Goal: Task Accomplishment & Management: Use online tool/utility

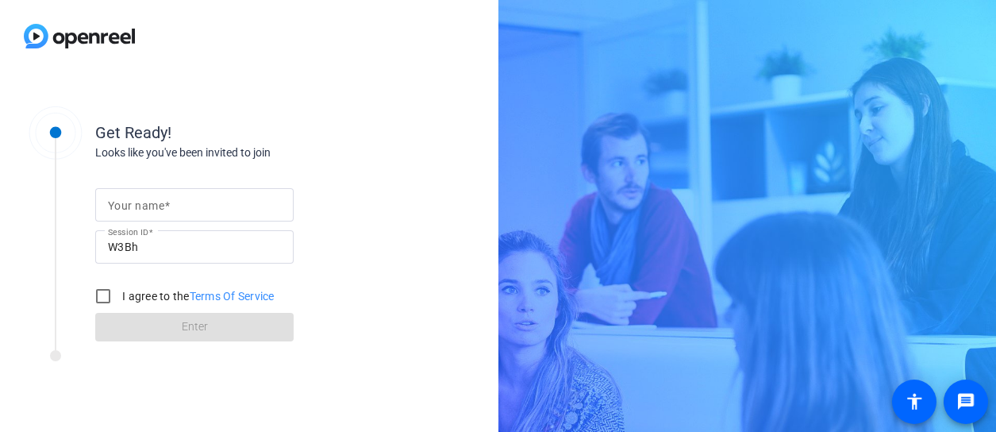
click at [243, 203] on input "Your name" at bounding box center [194, 204] width 173 height 19
type input "[PERSON_NAME]"
click at [93, 304] on input "I agree to the Terms Of Service" at bounding box center [103, 296] width 32 height 32
checkbox input "true"
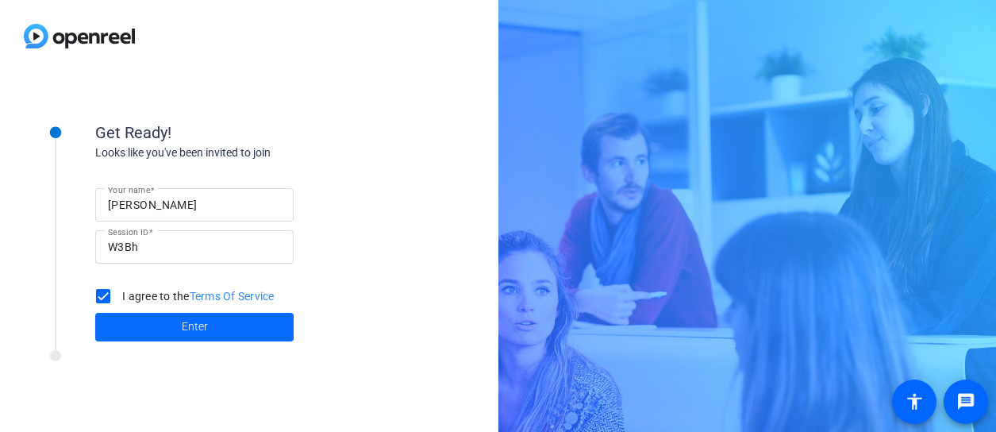
click at [154, 336] on span at bounding box center [194, 327] width 198 height 38
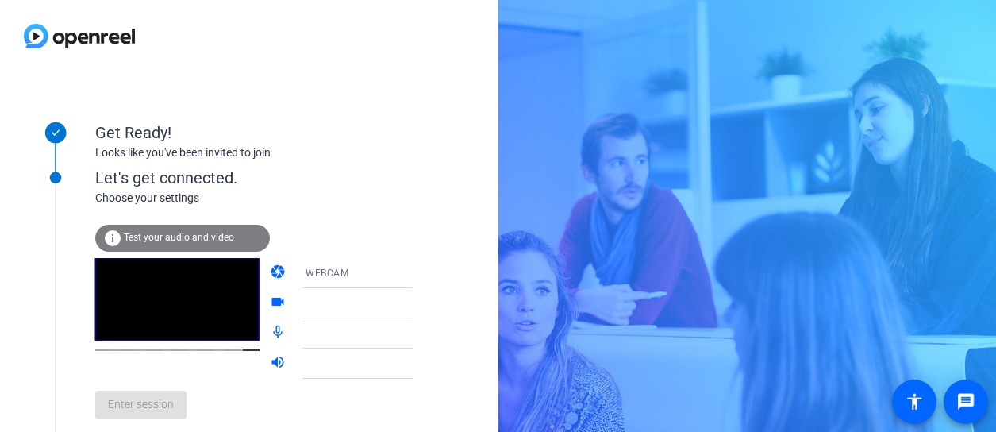
click at [419, 278] on icon at bounding box center [428, 272] width 19 height 19
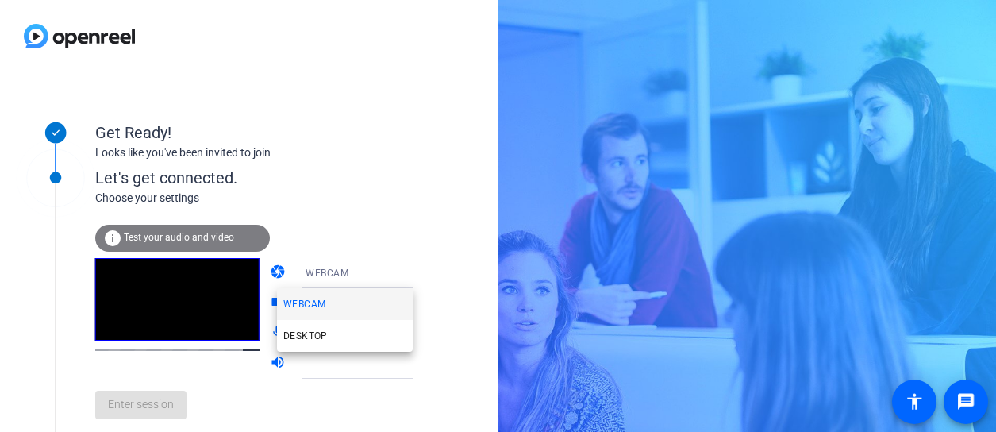
click at [394, 278] on div at bounding box center [498, 216] width 996 height 432
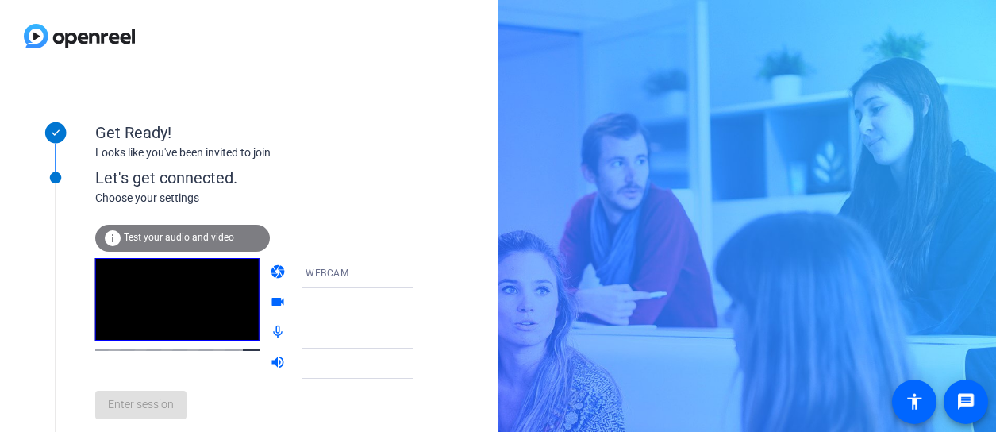
click at [419, 301] on icon at bounding box center [428, 303] width 19 height 19
click at [419, 269] on icon at bounding box center [428, 272] width 19 height 19
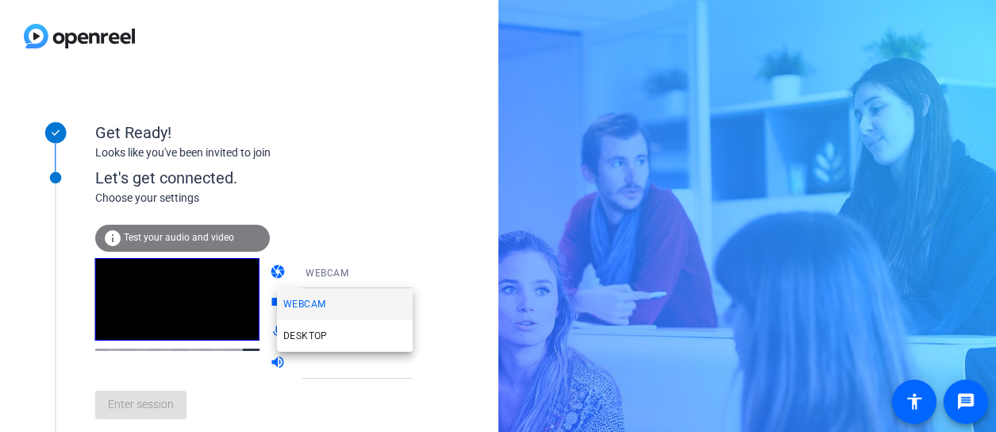
click at [419, 238] on div at bounding box center [498, 216] width 996 height 432
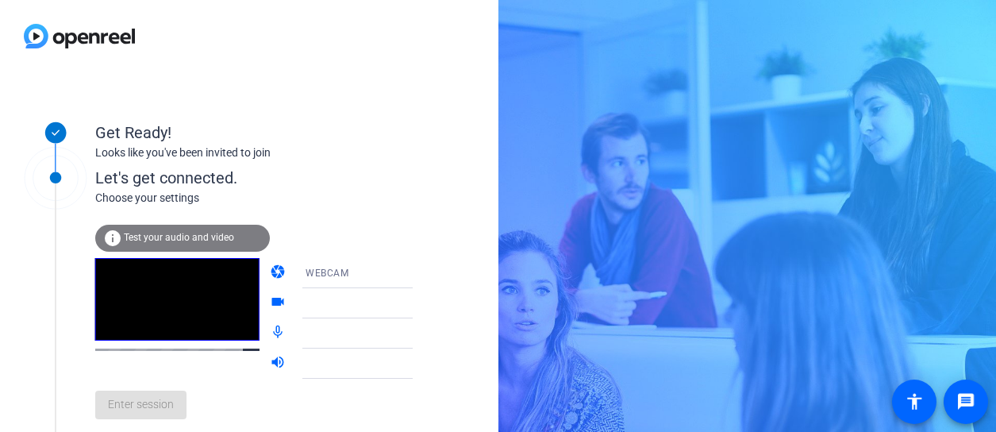
click at [419, 340] on icon at bounding box center [428, 333] width 19 height 19
click at [419, 326] on icon at bounding box center [428, 333] width 19 height 19
click at [419, 332] on icon at bounding box center [428, 333] width 19 height 19
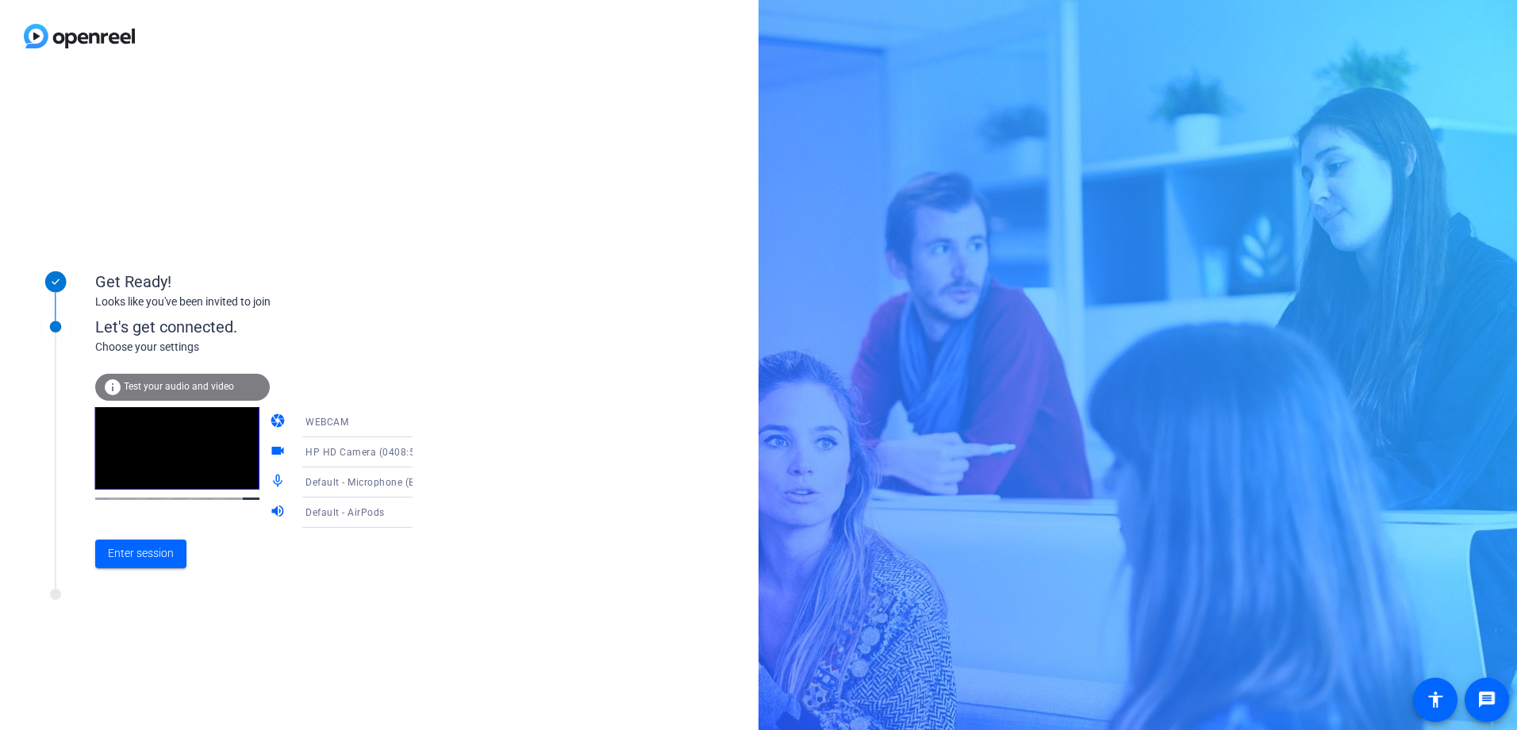
click at [419, 431] on icon at bounding box center [428, 482] width 19 height 19
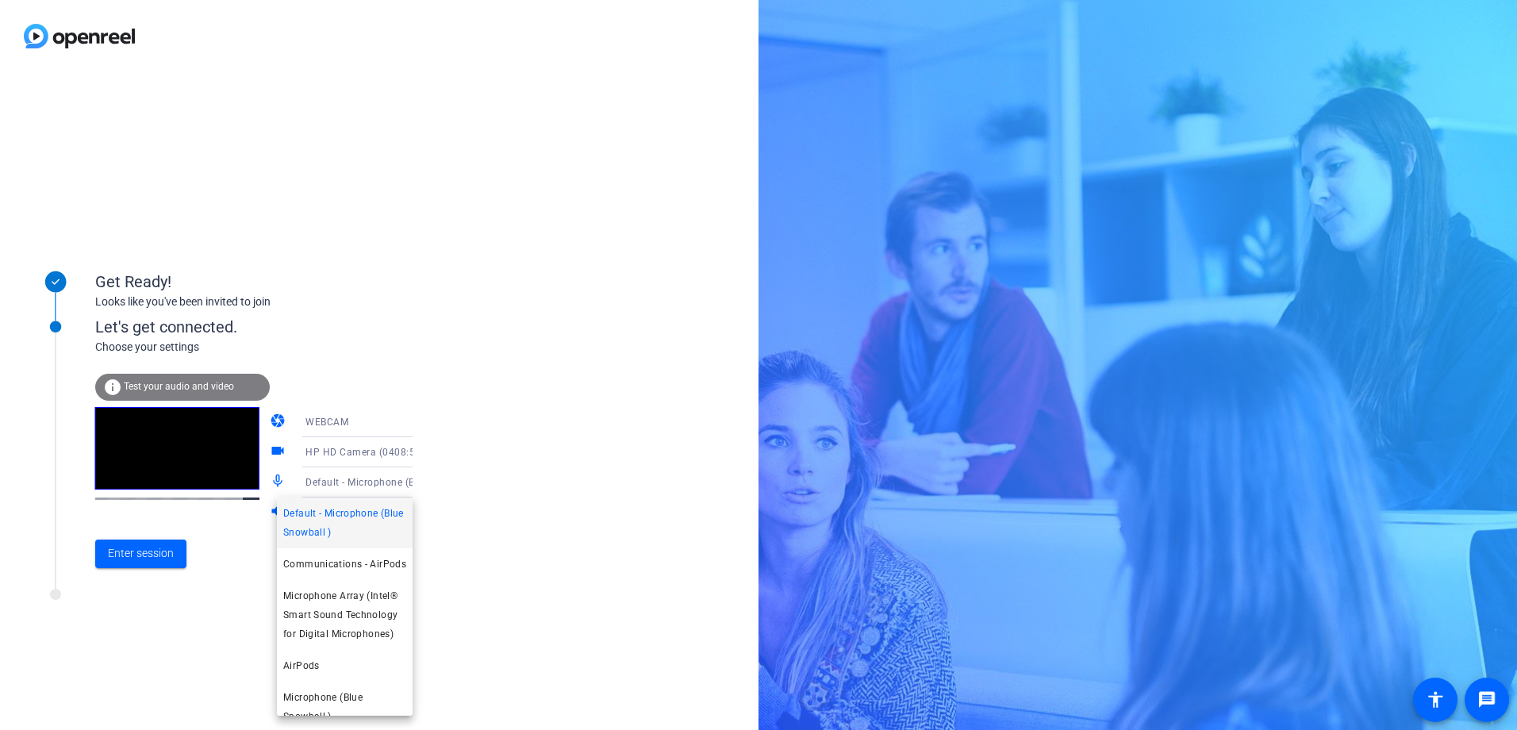
click at [481, 431] on div at bounding box center [758, 365] width 1517 height 730
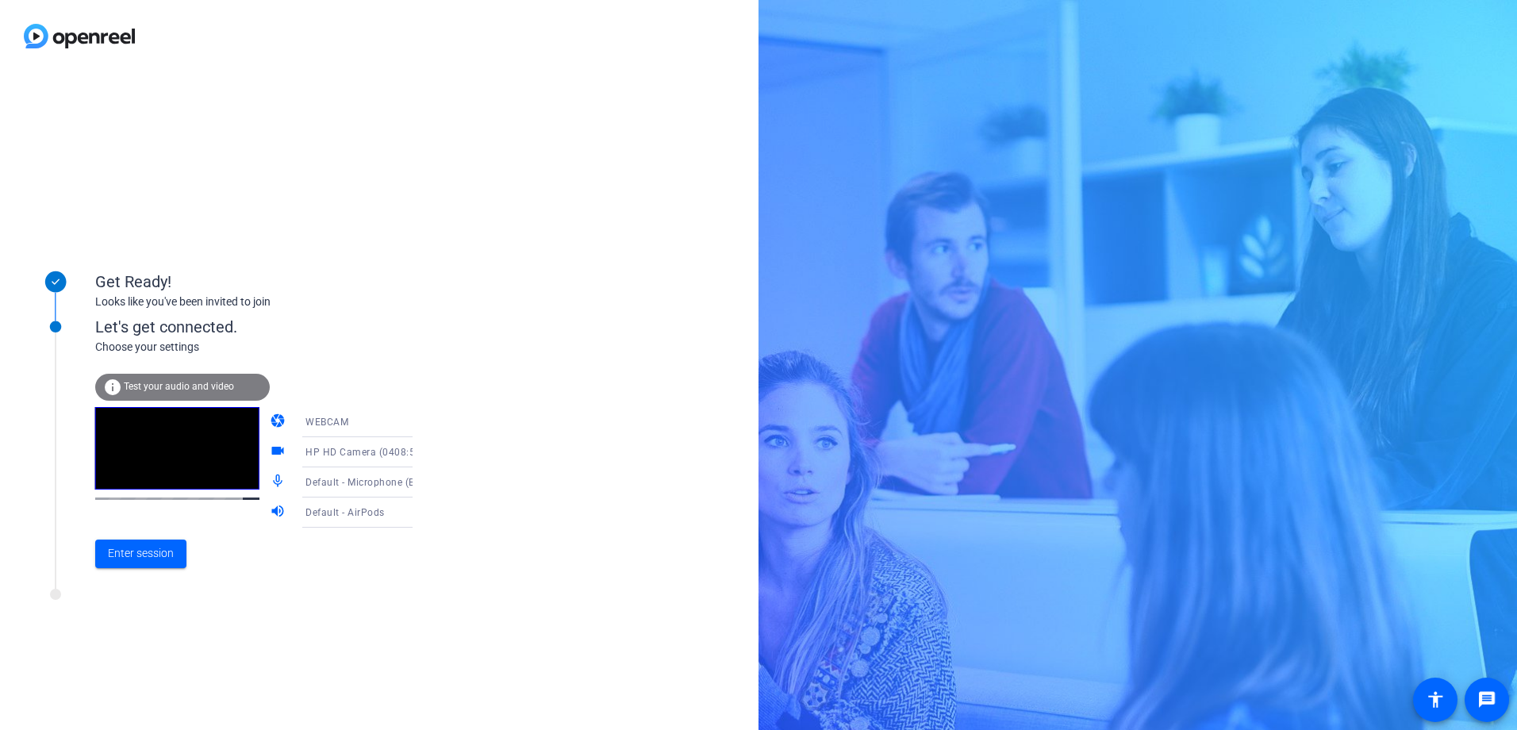
click at [424, 423] on icon at bounding box center [428, 422] width 8 height 4
click at [460, 401] on div at bounding box center [758, 365] width 1517 height 730
click at [419, 431] on icon at bounding box center [428, 452] width 19 height 19
click at [355, 431] on span "HP HD Camera (0408:5348)" at bounding box center [344, 493] width 123 height 38
click at [419, 431] on icon at bounding box center [428, 482] width 19 height 19
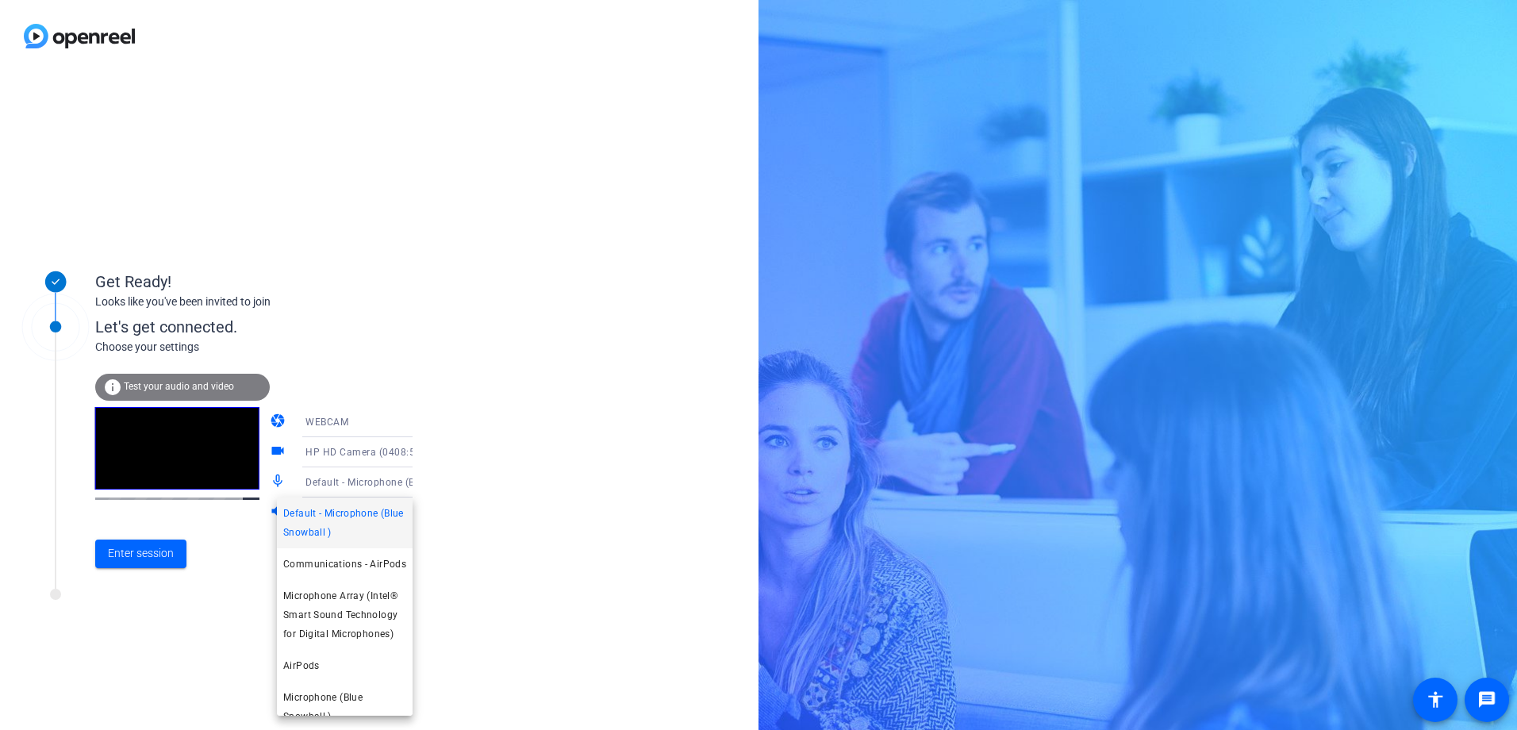
click at [620, 431] on div at bounding box center [758, 365] width 1517 height 730
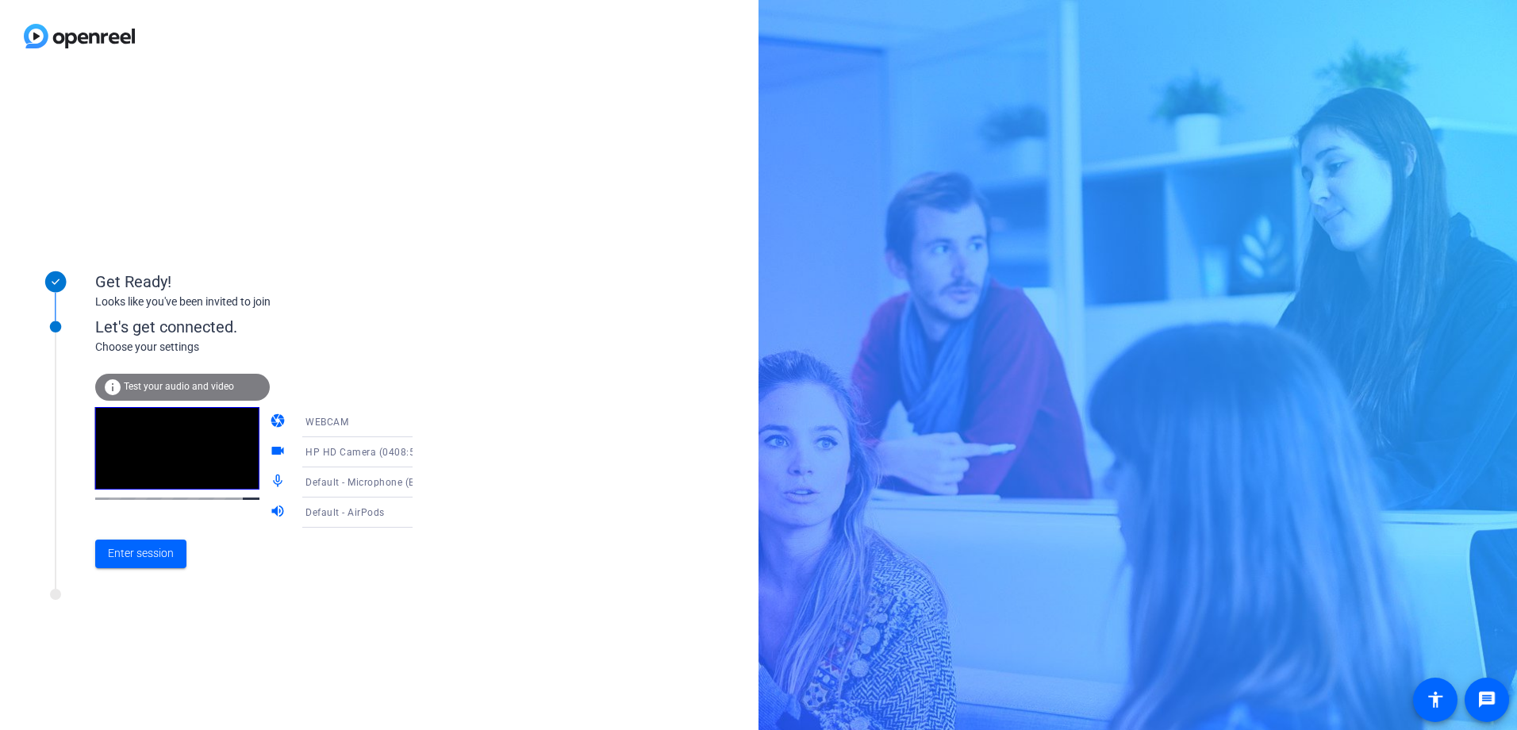
click at [382, 431] on span "HP HD Camera (0408:5348)" at bounding box center [370, 451] width 131 height 13
click at [383, 424] on div at bounding box center [758, 365] width 1517 height 730
click at [150, 431] on span "Enter session" at bounding box center [141, 553] width 66 height 17
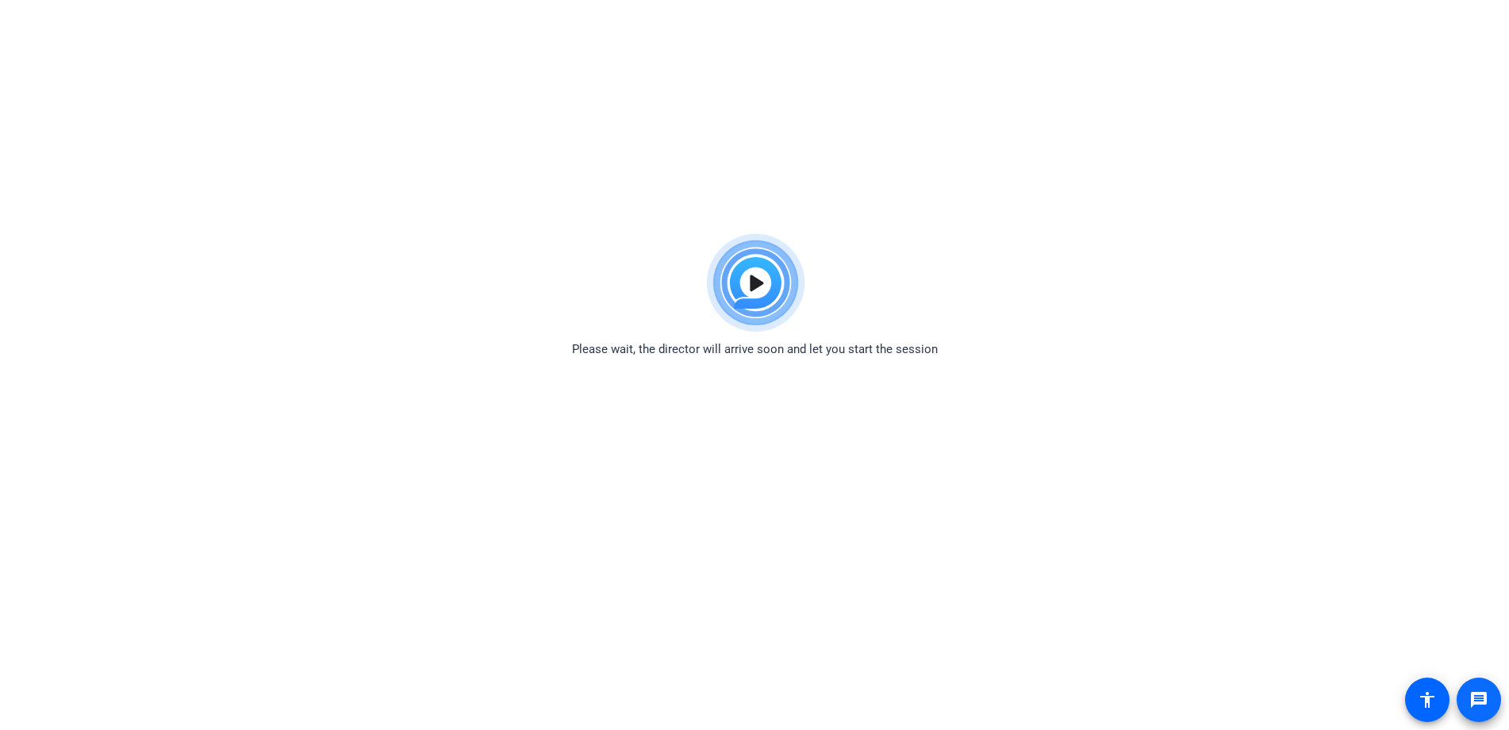
click at [995, 431] on span at bounding box center [1479, 700] width 38 height 38
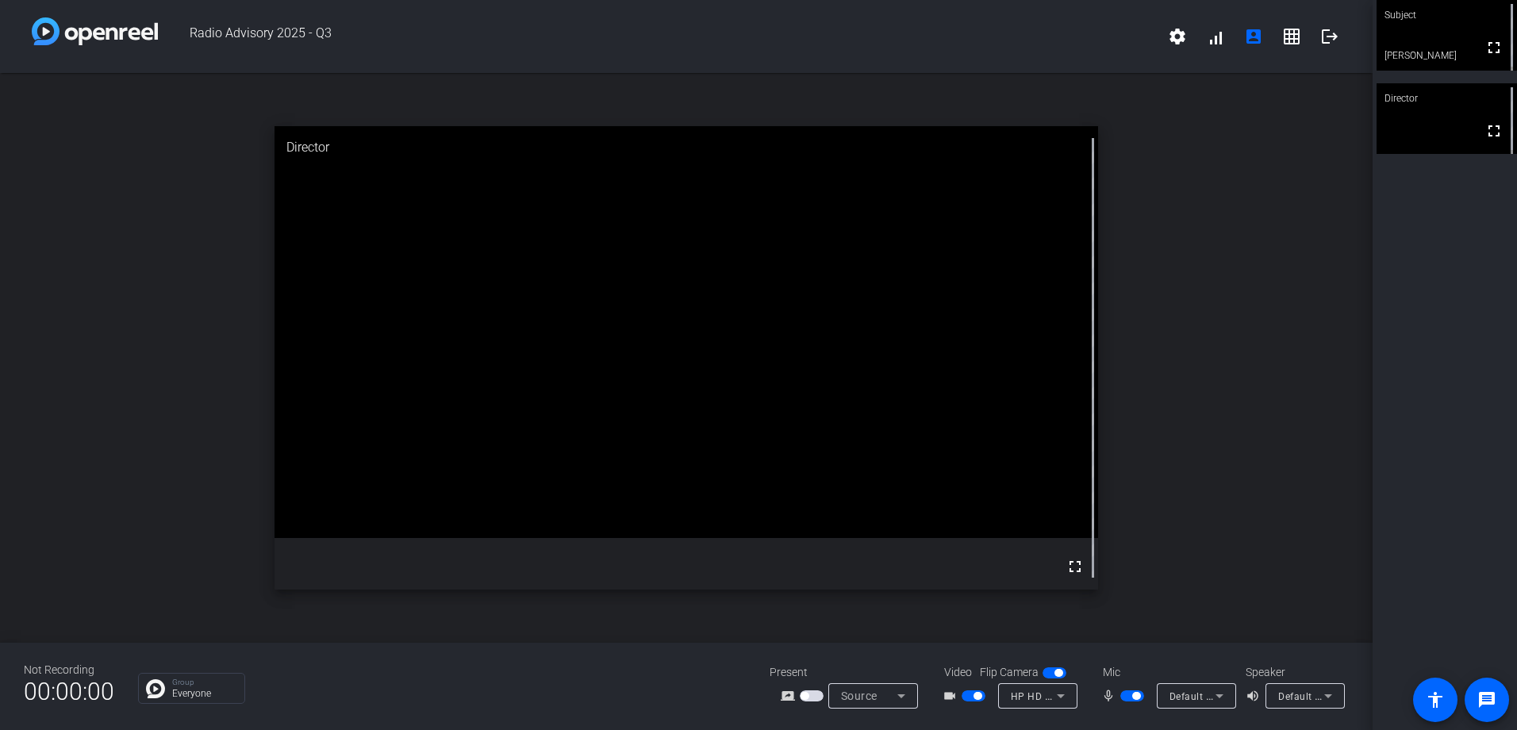
click at [995, 431] on icon at bounding box center [1328, 695] width 19 height 19
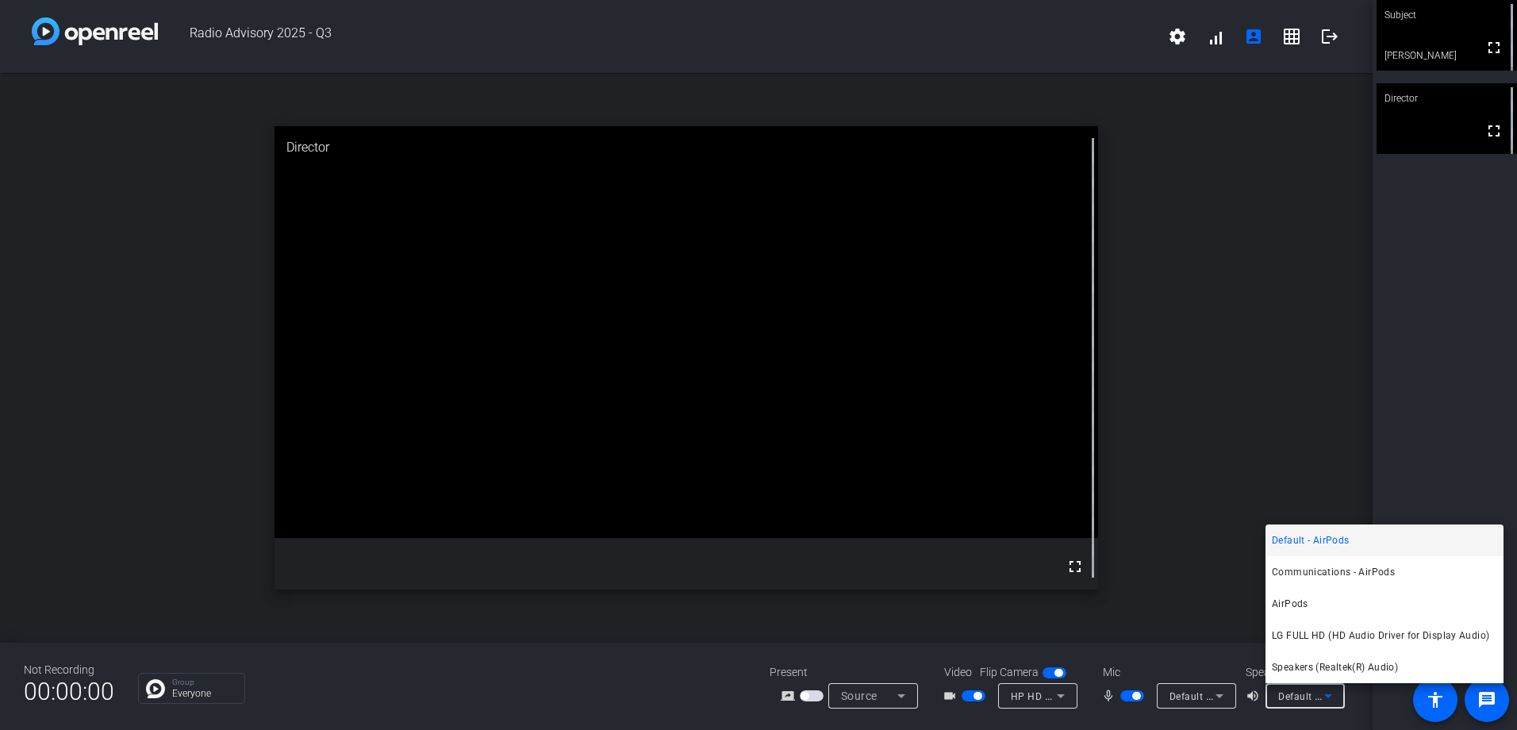
click at [995, 431] on mat-option "Default - AirPods" at bounding box center [1384, 540] width 238 height 32
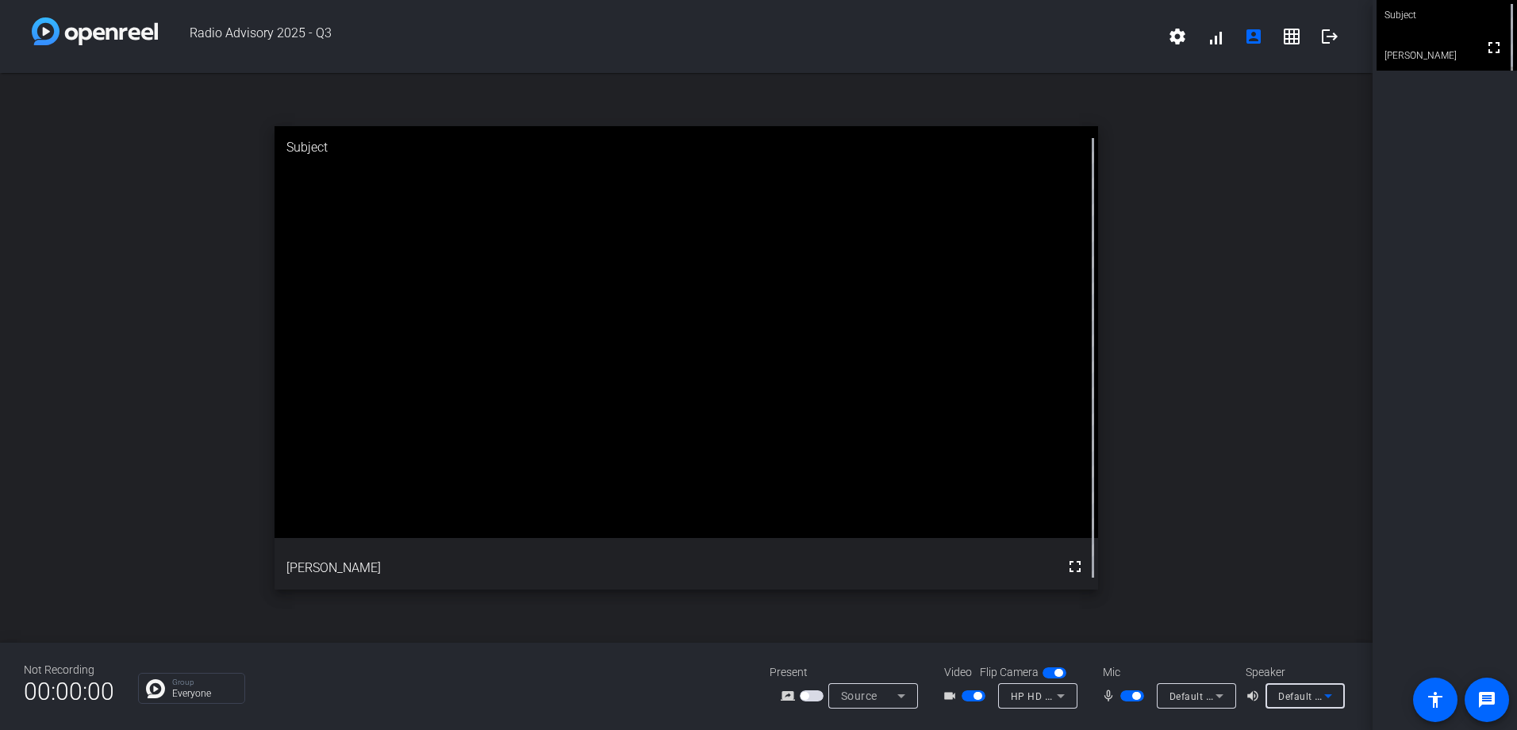
click at [995, 431] on icon at bounding box center [1328, 695] width 19 height 19
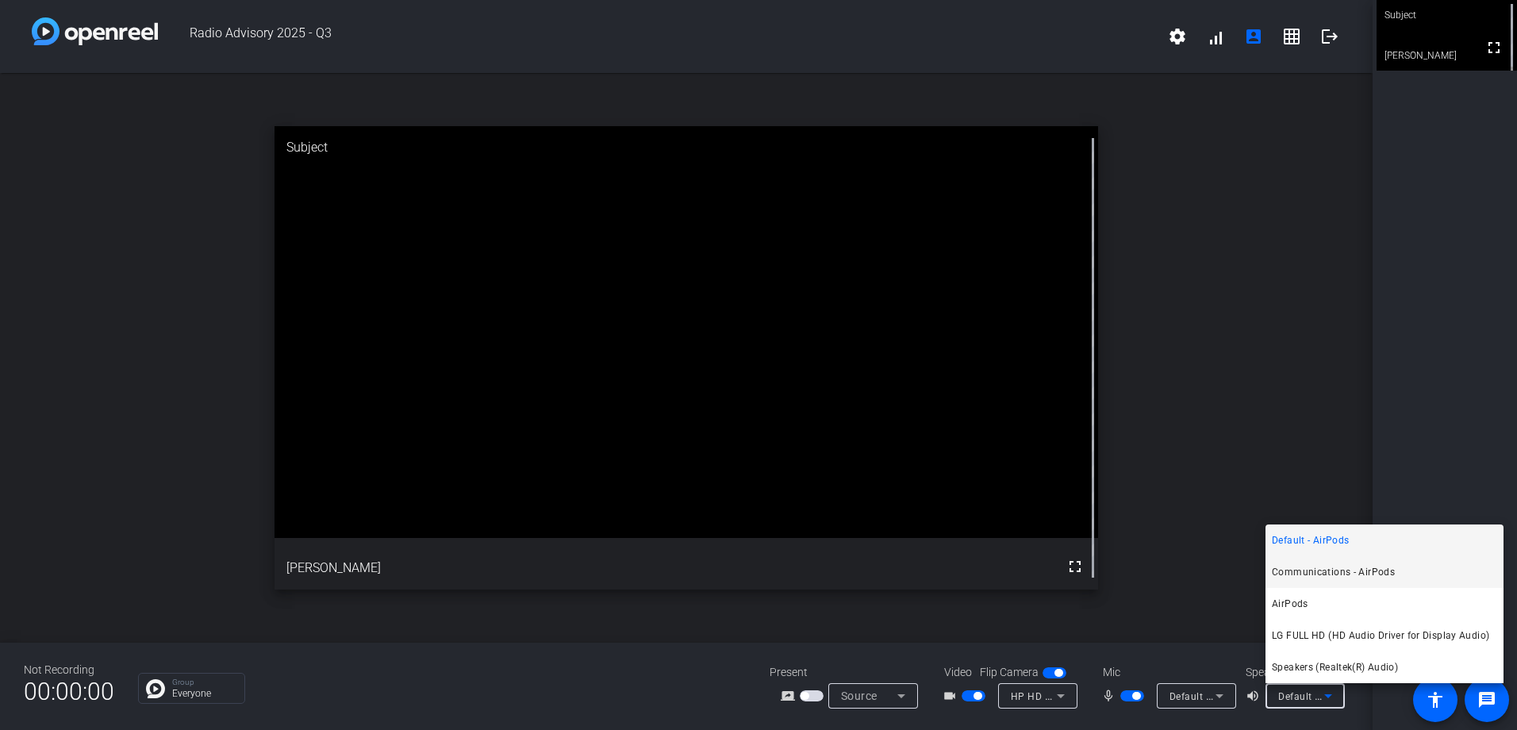
click at [995, 431] on span "Communications - AirPods" at bounding box center [1333, 571] width 123 height 19
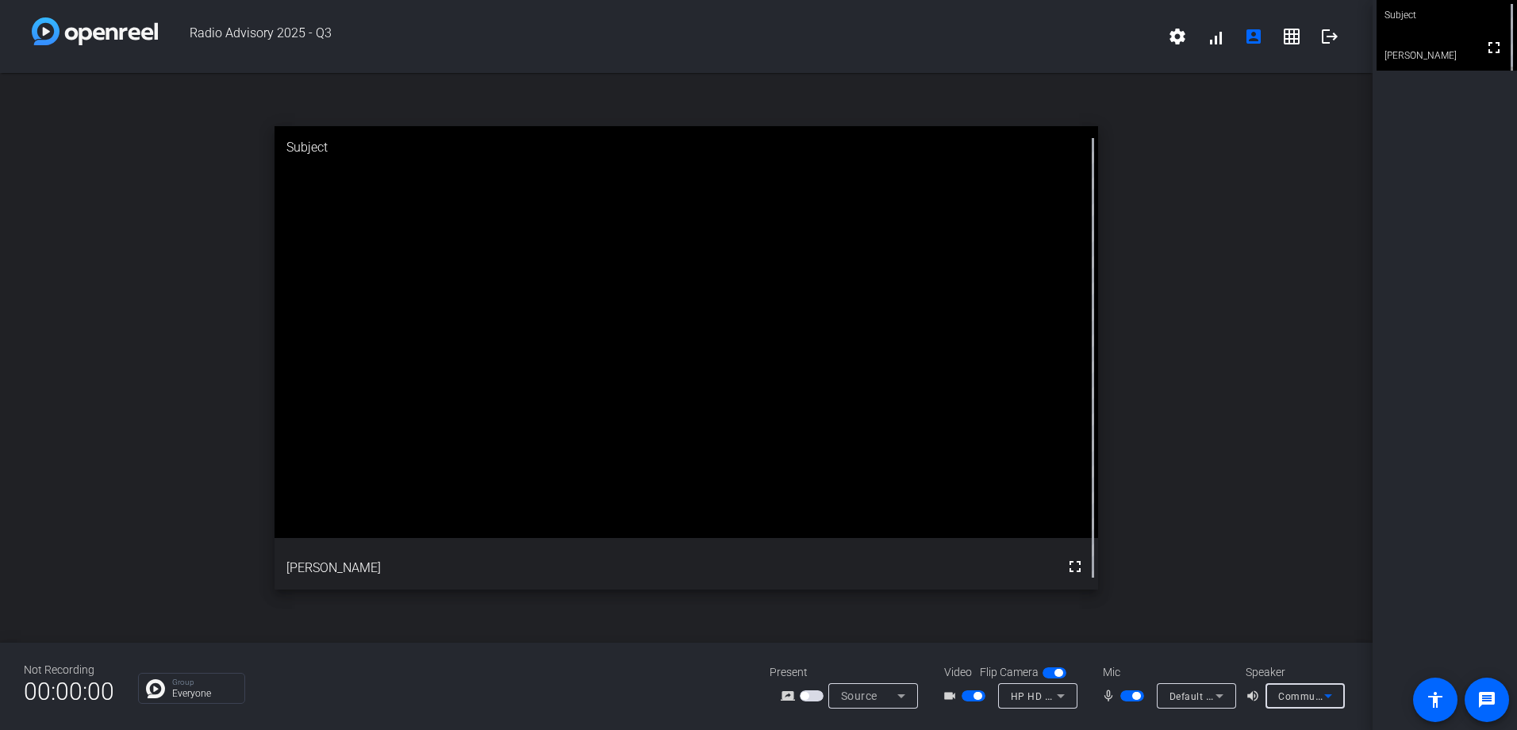
click at [995, 431] on icon at bounding box center [1219, 695] width 19 height 19
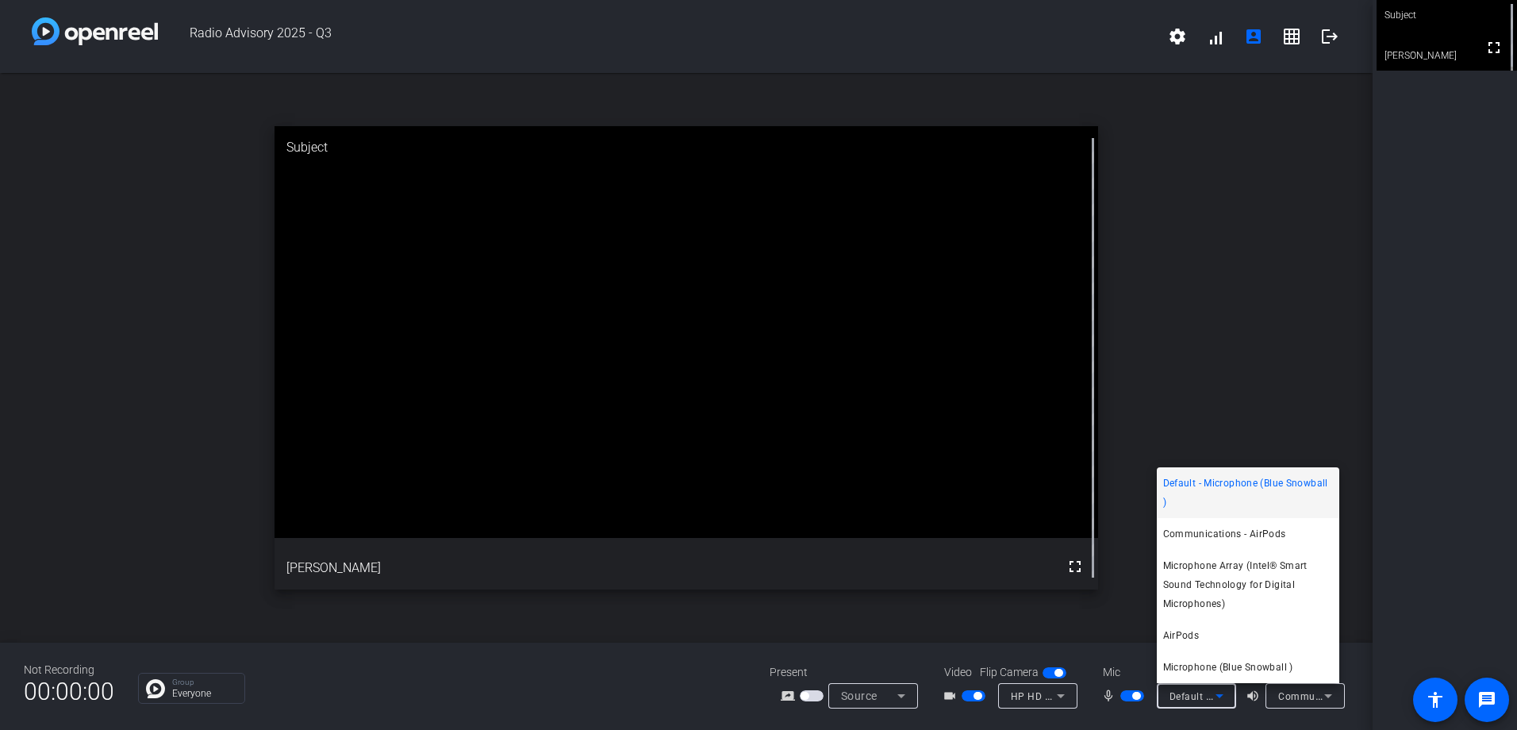
click at [995, 294] on div at bounding box center [758, 365] width 1517 height 730
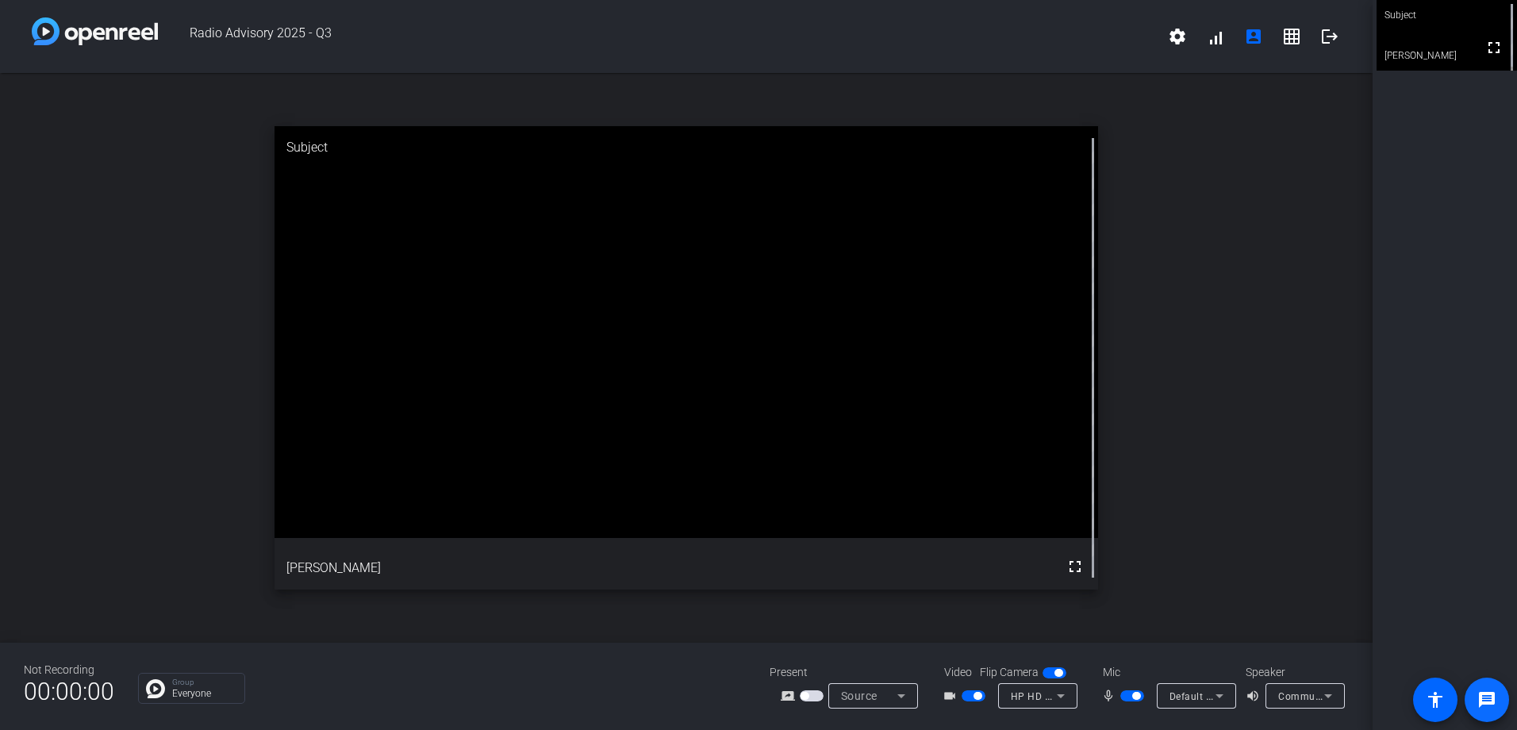
click at [995, 431] on span at bounding box center [1487, 700] width 38 height 38
click at [995, 431] on span "Communications - AirPods" at bounding box center [1340, 695] width 125 height 13
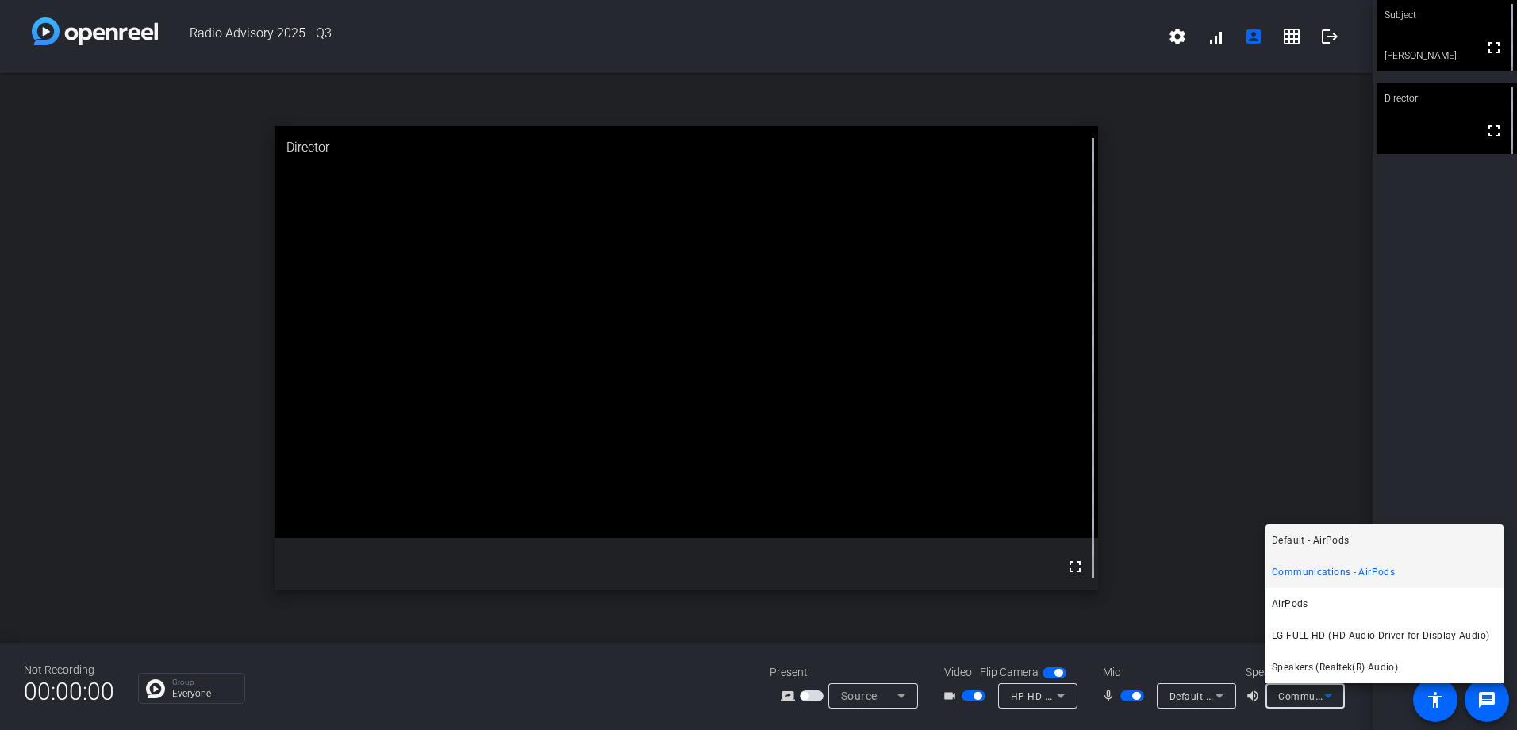
click at [995, 431] on mat-option "Default - AirPods" at bounding box center [1384, 540] width 238 height 32
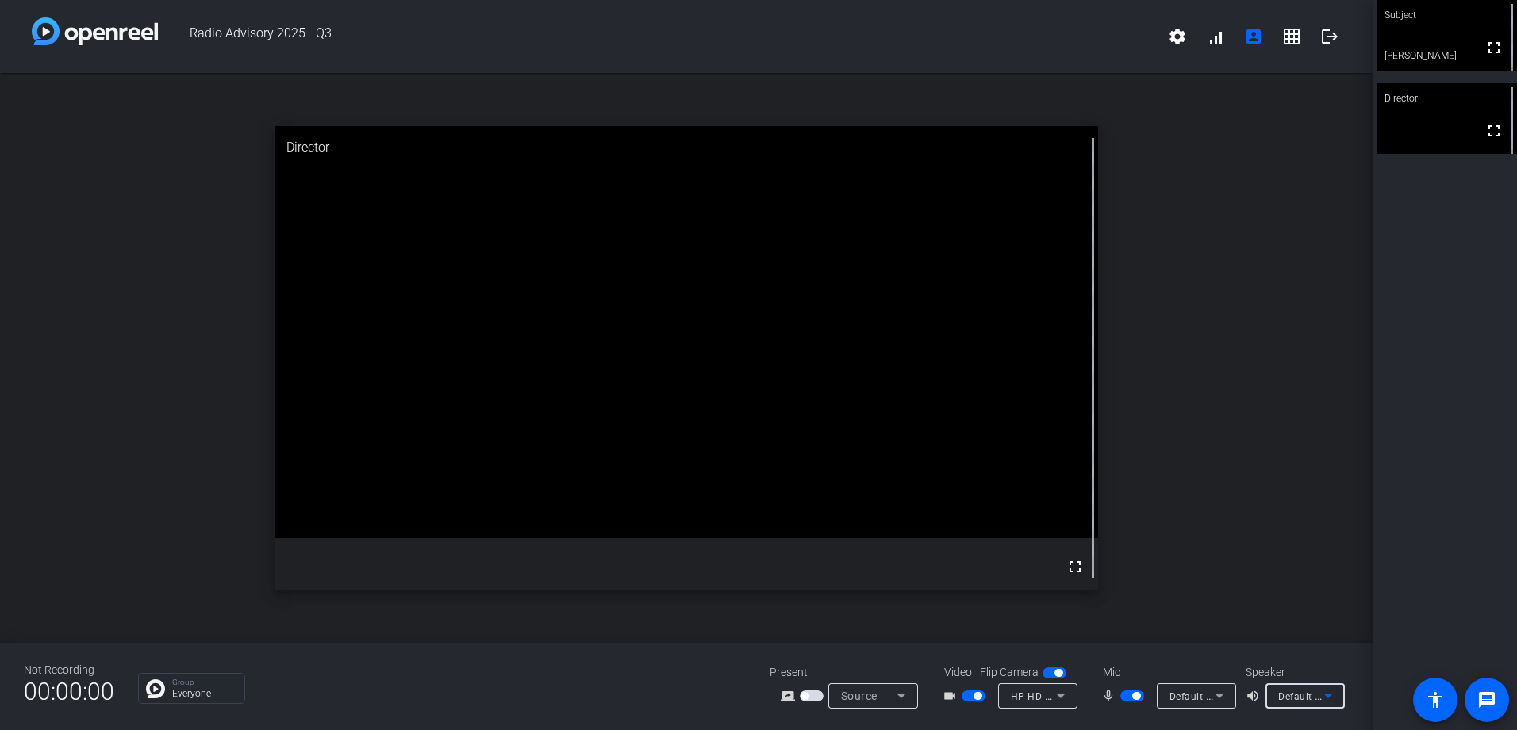
click at [995, 431] on icon at bounding box center [1328, 695] width 19 height 19
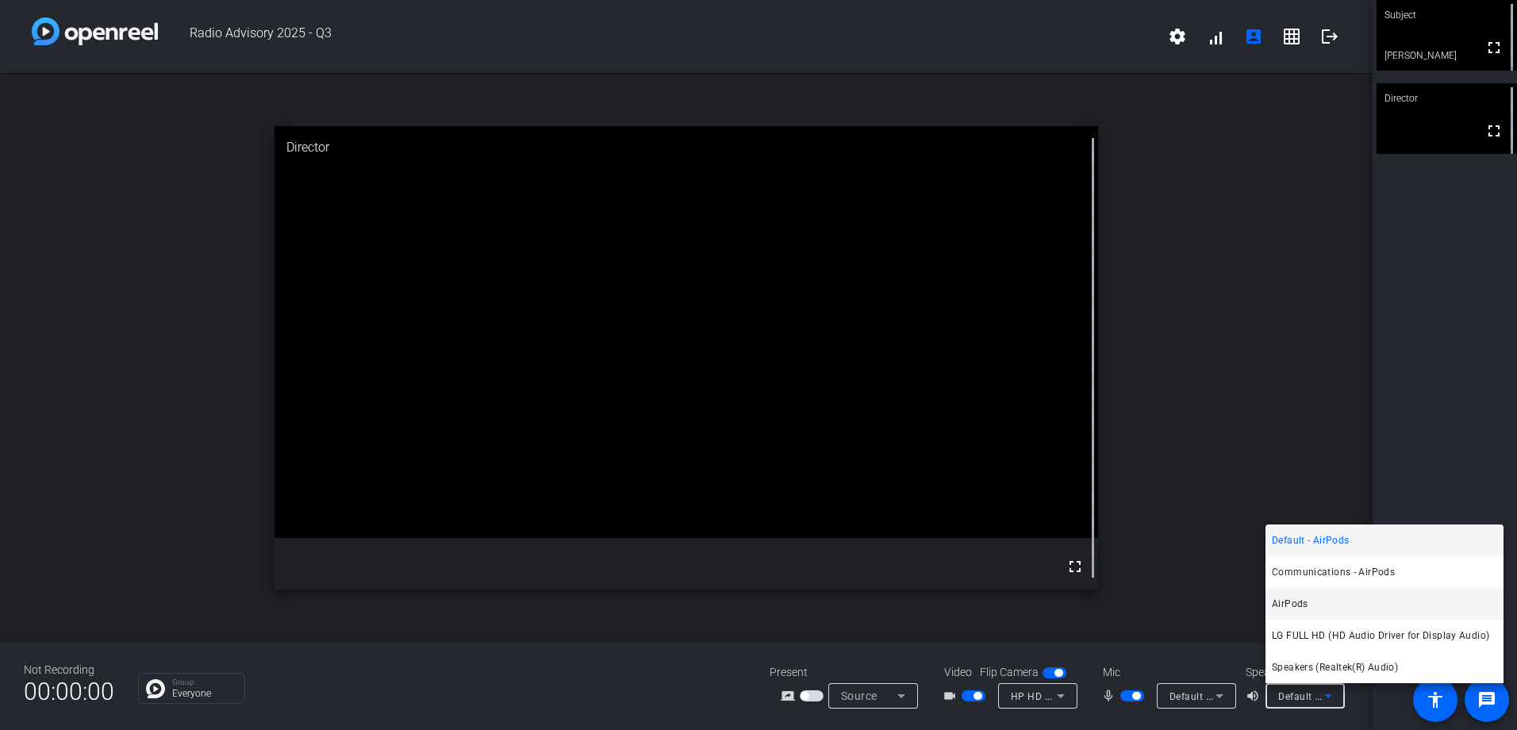
click at [995, 431] on mat-option "AirPods" at bounding box center [1384, 604] width 238 height 32
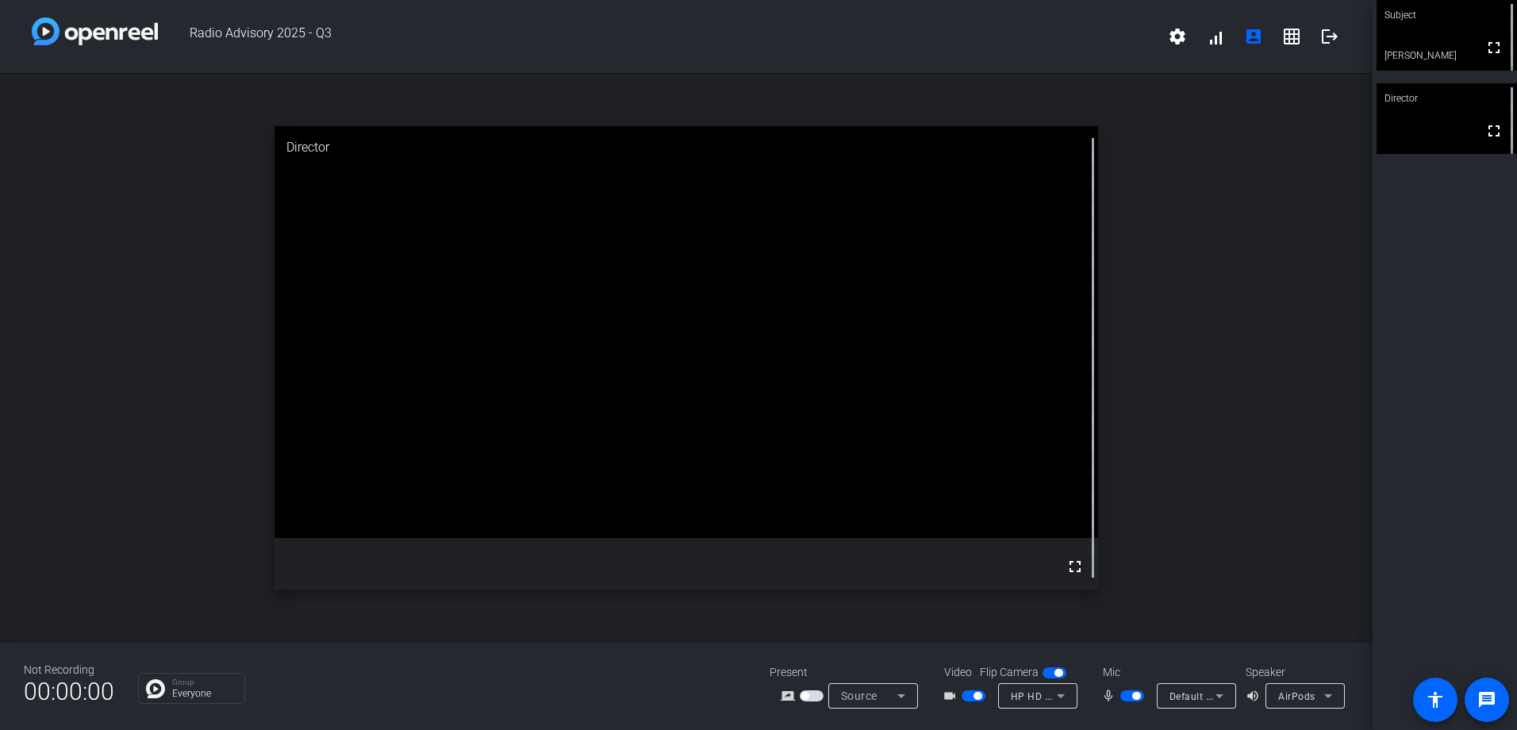
click at [995, 431] on div "AirPods" at bounding box center [1304, 695] width 79 height 25
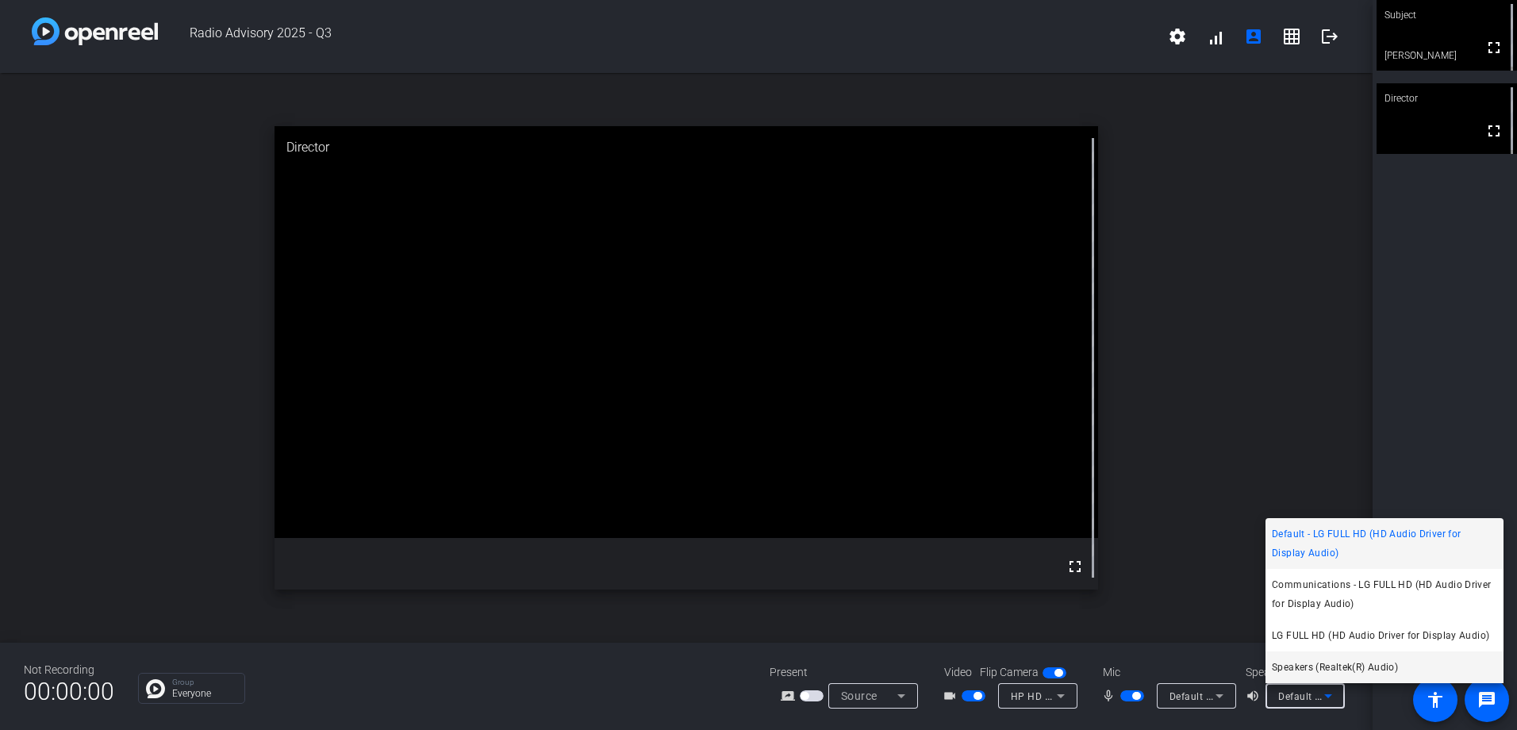
click at [995, 431] on span "Speakers (Realtek(R) Audio)" at bounding box center [1335, 667] width 126 height 19
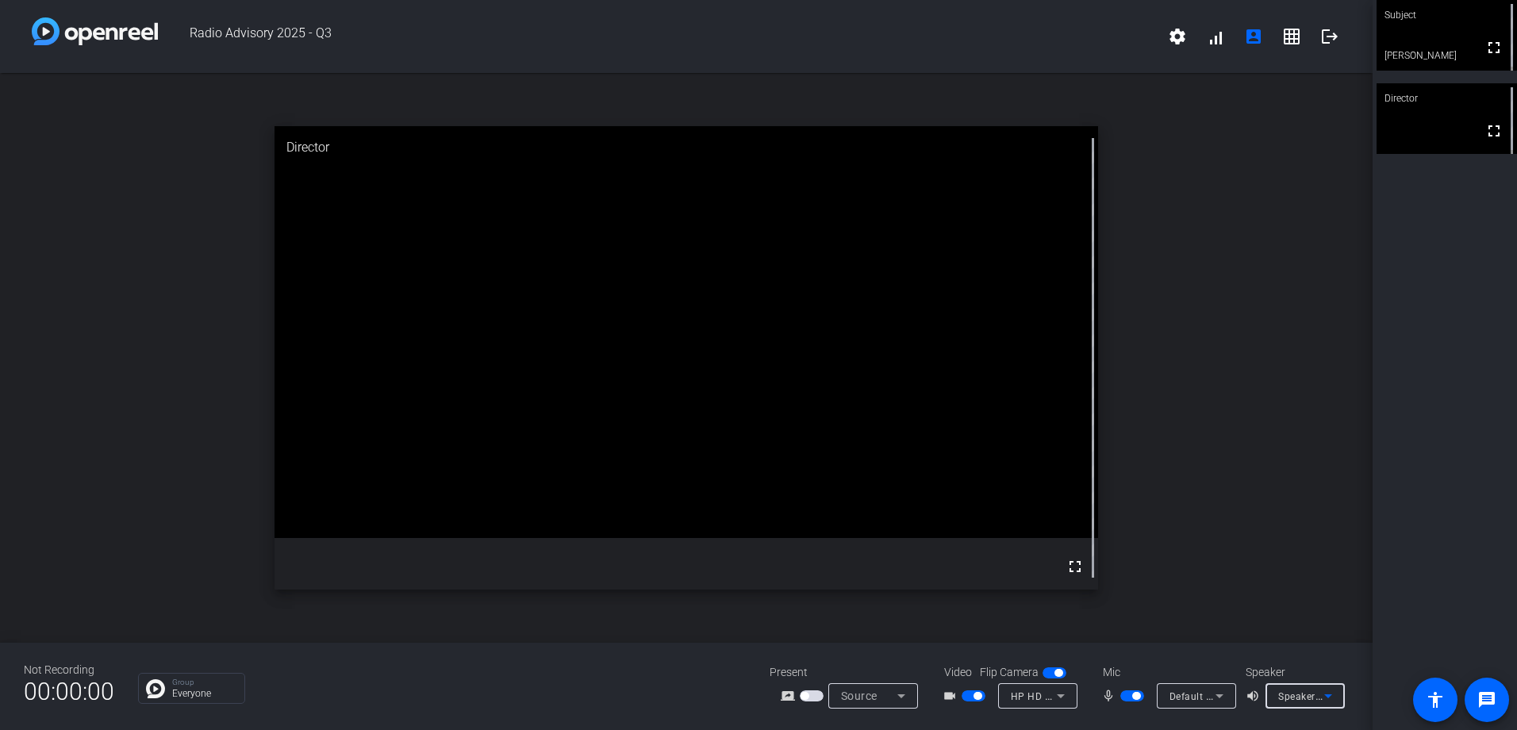
click at [995, 431] on icon at bounding box center [1328, 695] width 19 height 19
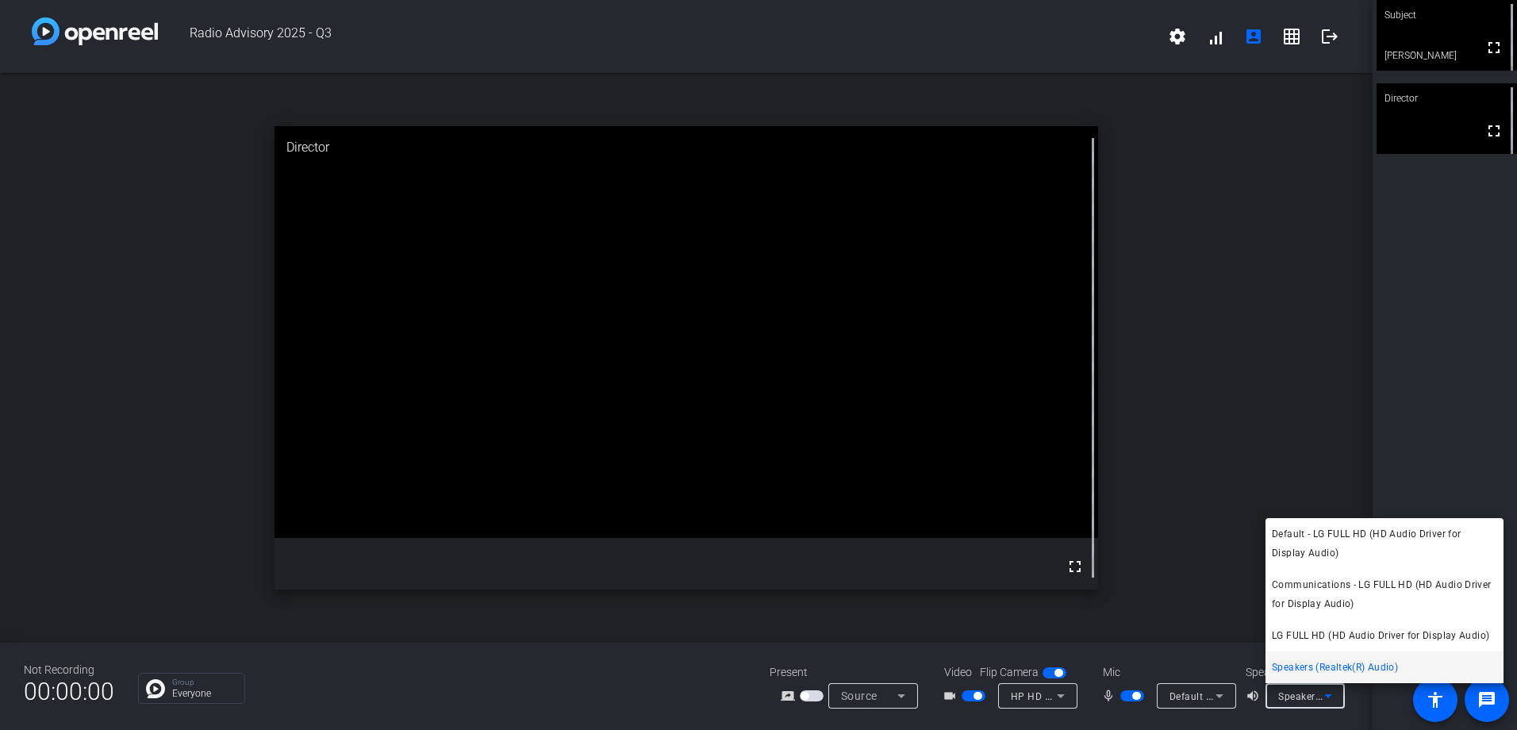
click at [995, 363] on div at bounding box center [758, 365] width 1517 height 730
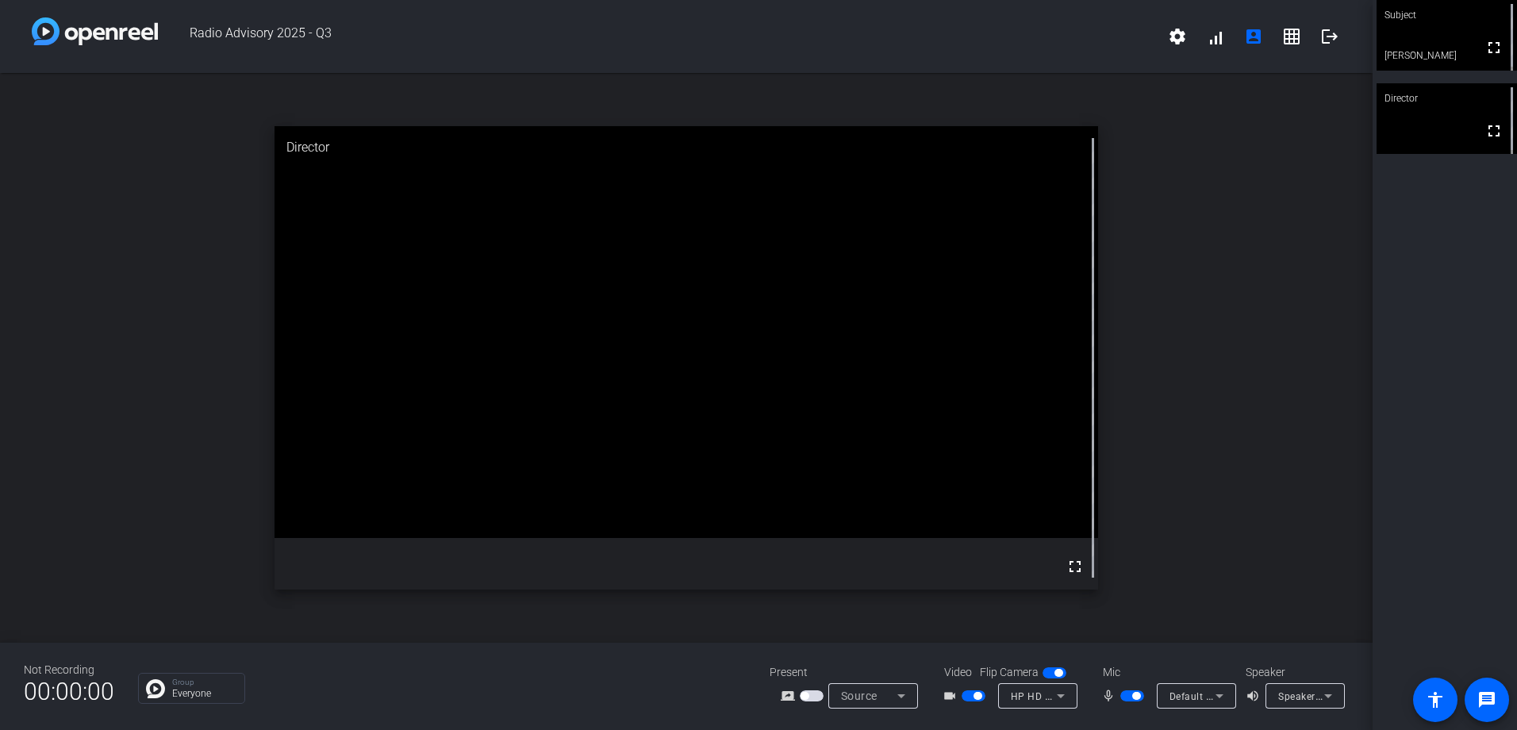
drag, startPoint x: 1454, startPoint y: 369, endPoint x: 1380, endPoint y: 486, distance: 138.7
click at [995, 431] on div "Subject fullscreen Erin Lanahan Director fullscreen" at bounding box center [1444, 365] width 144 height 730
click at [995, 431] on icon at bounding box center [1328, 695] width 19 height 19
click at [1342, 683] on div "Speakers (Realtek(R) Audio)" at bounding box center [1304, 695] width 79 height 25
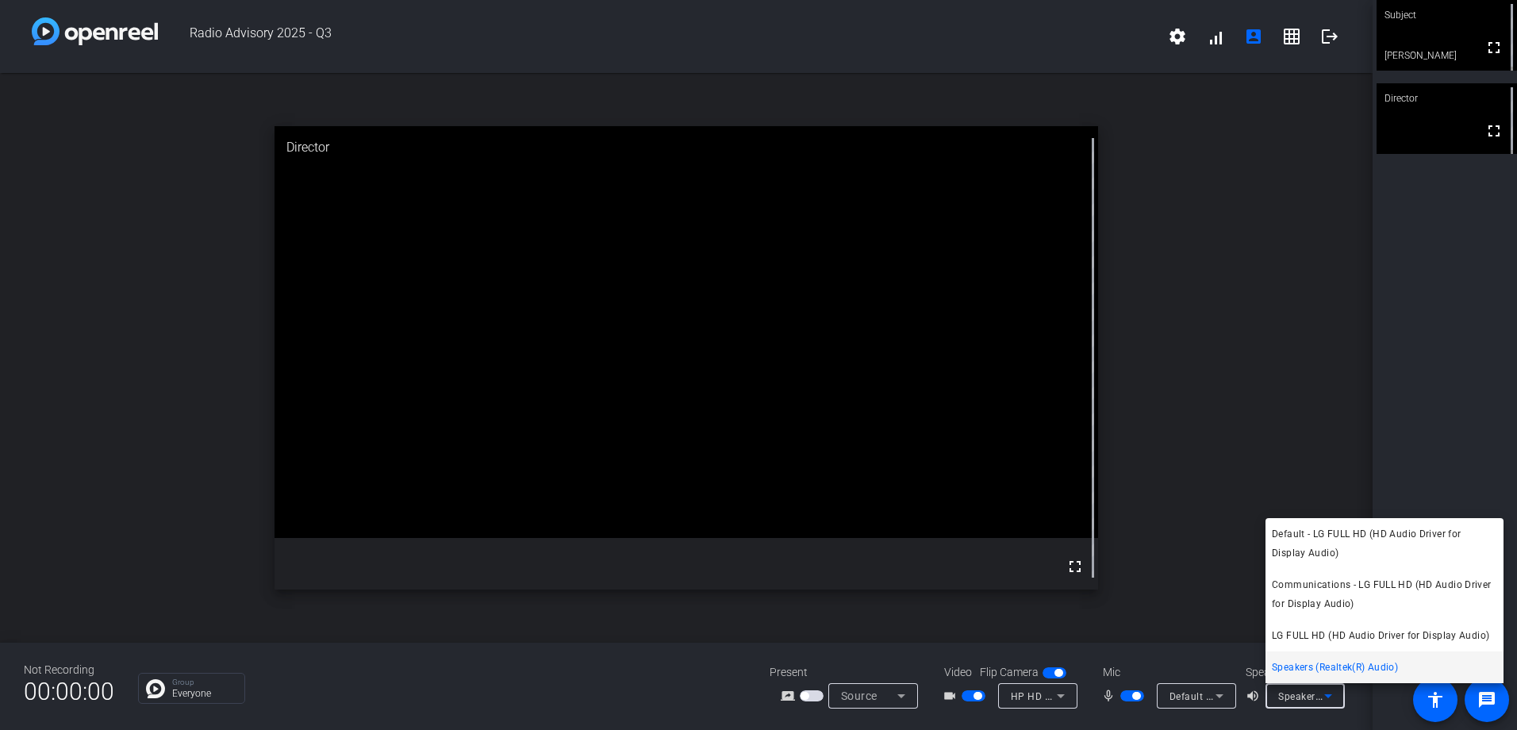
click at [1337, 692] on div at bounding box center [758, 365] width 1517 height 730
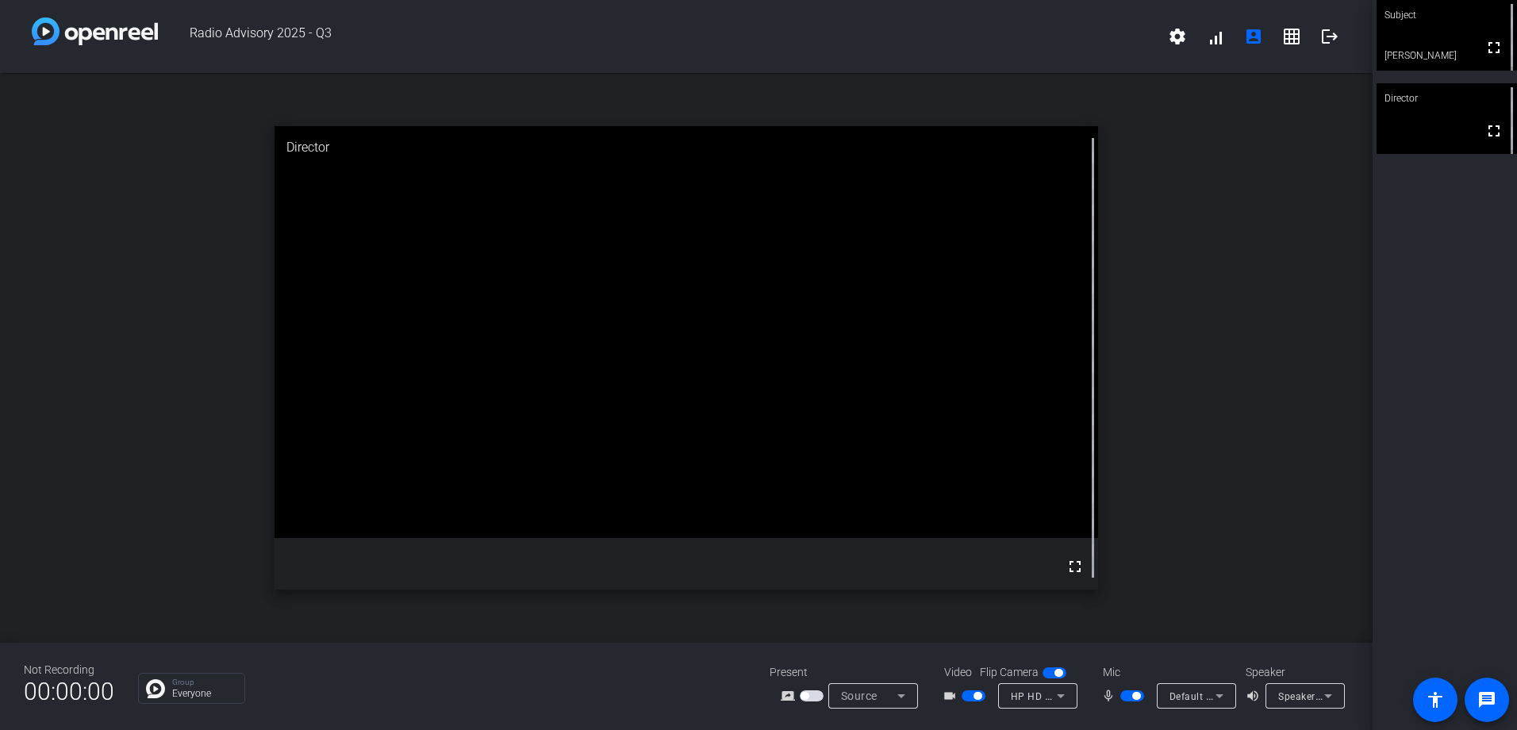
click at [1063, 701] on icon at bounding box center [1060, 695] width 19 height 19
click at [1063, 701] on div at bounding box center [758, 365] width 1517 height 730
click at [1203, 691] on span "Default - Microphone (Blue Snowball )" at bounding box center [1256, 695] width 175 height 13
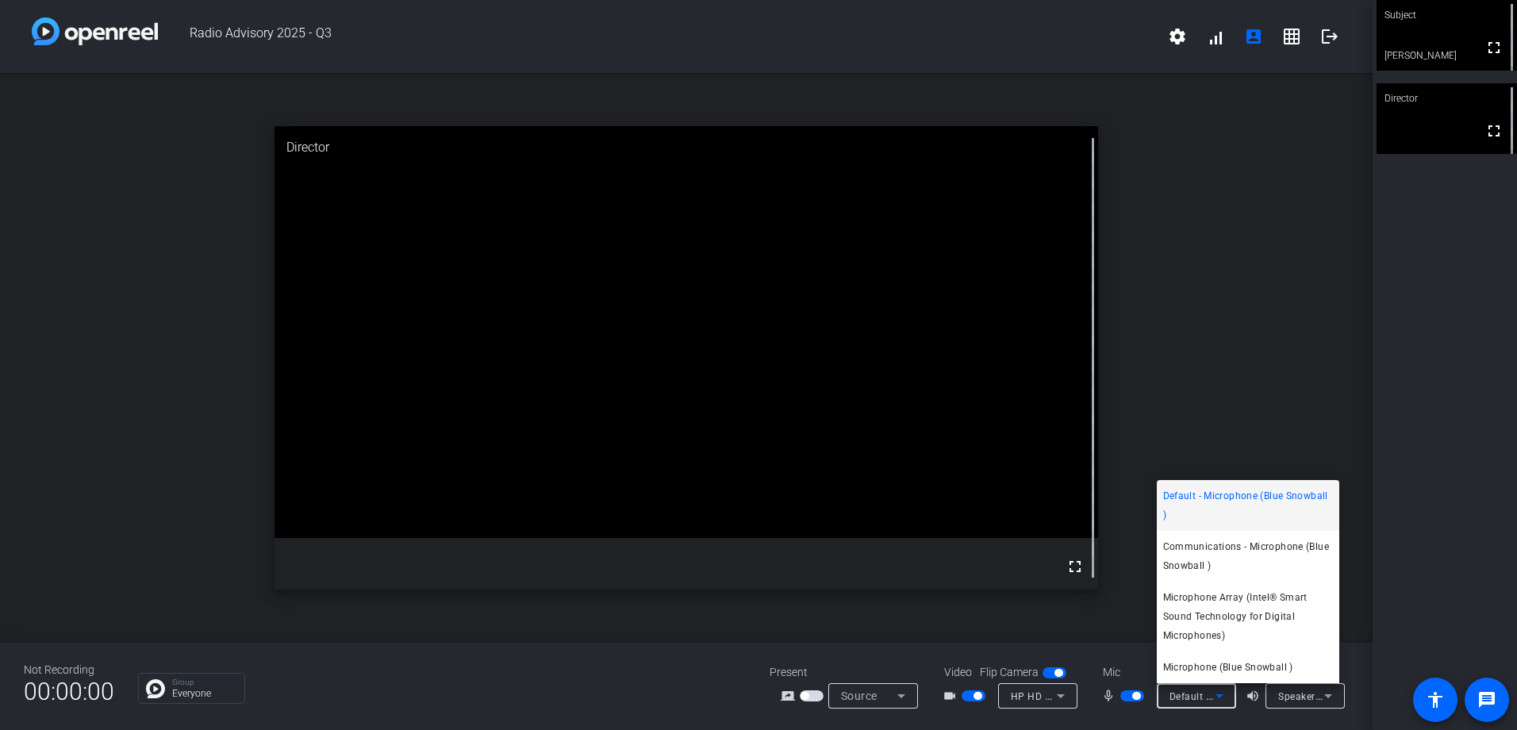
click at [1428, 543] on div at bounding box center [758, 365] width 1517 height 730
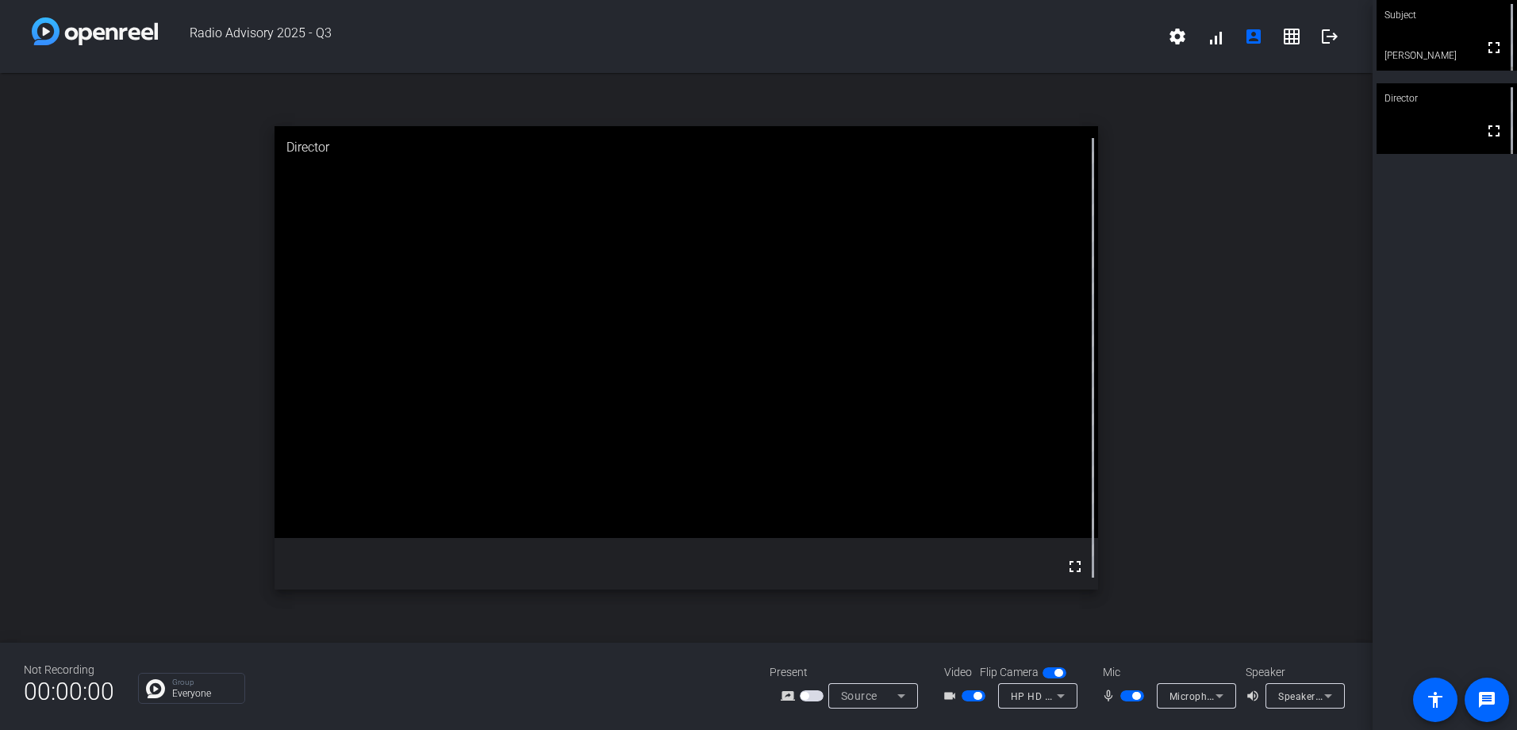
click at [1334, 693] on icon at bounding box center [1328, 695] width 19 height 19
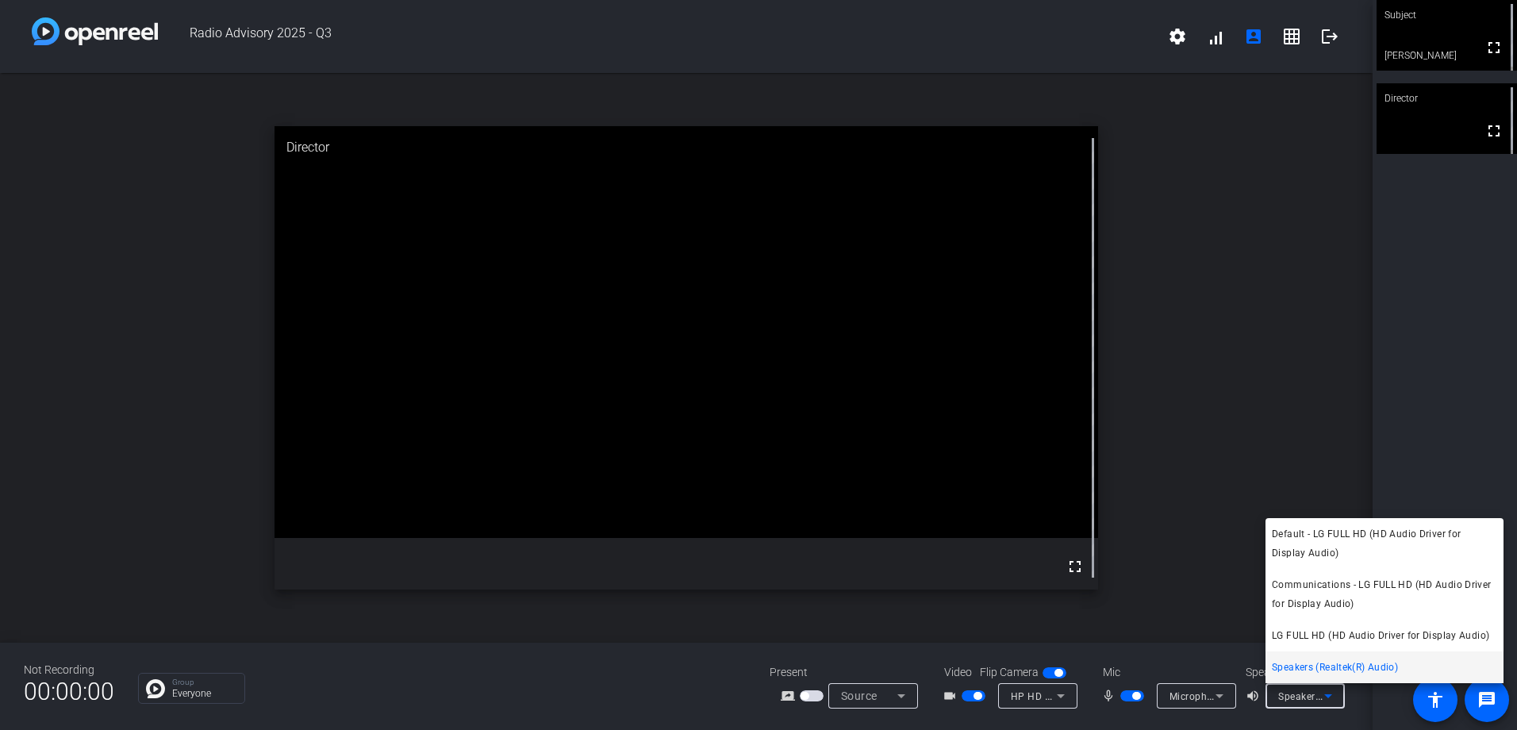
click at [1334, 693] on div at bounding box center [758, 365] width 1517 height 730
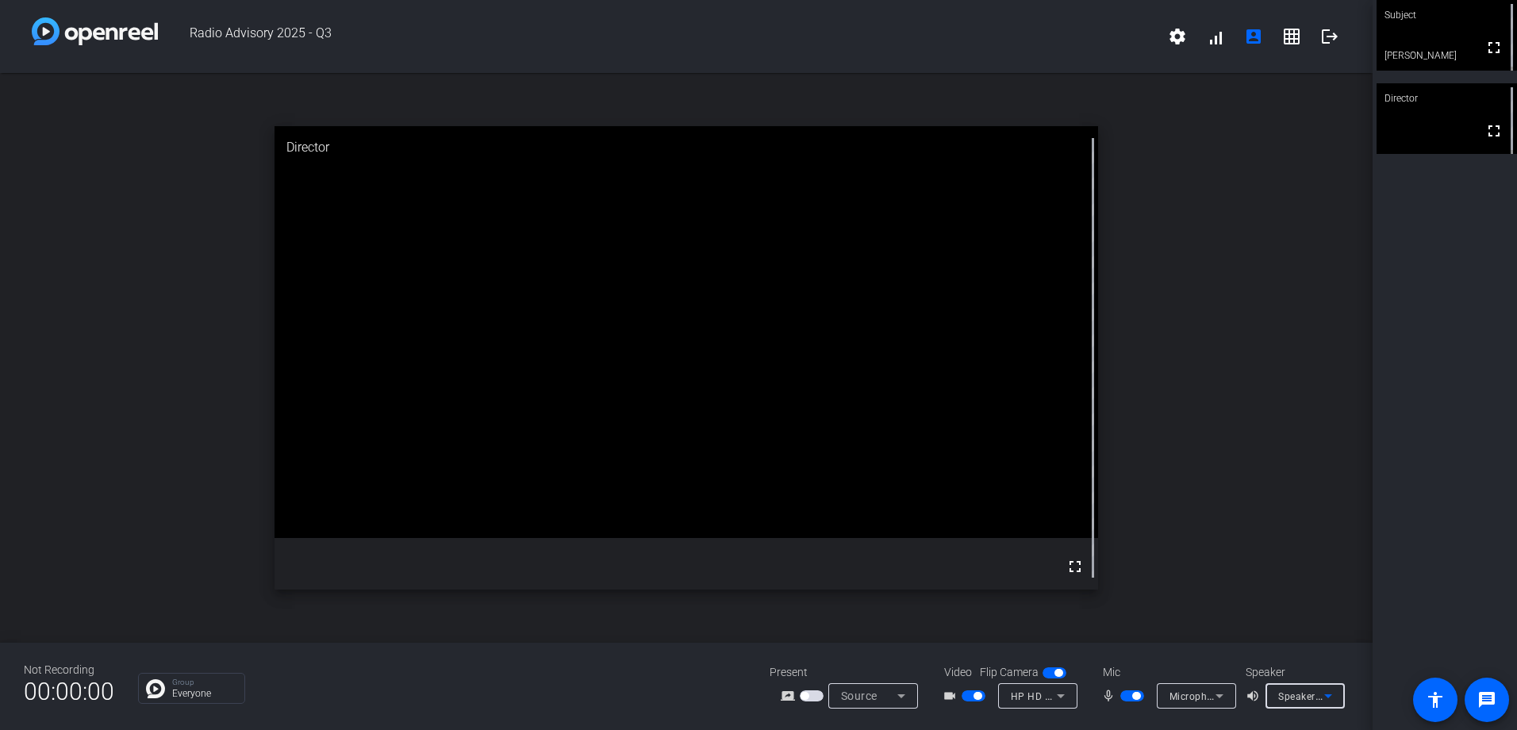
click at [1334, 693] on icon at bounding box center [1328, 695] width 19 height 19
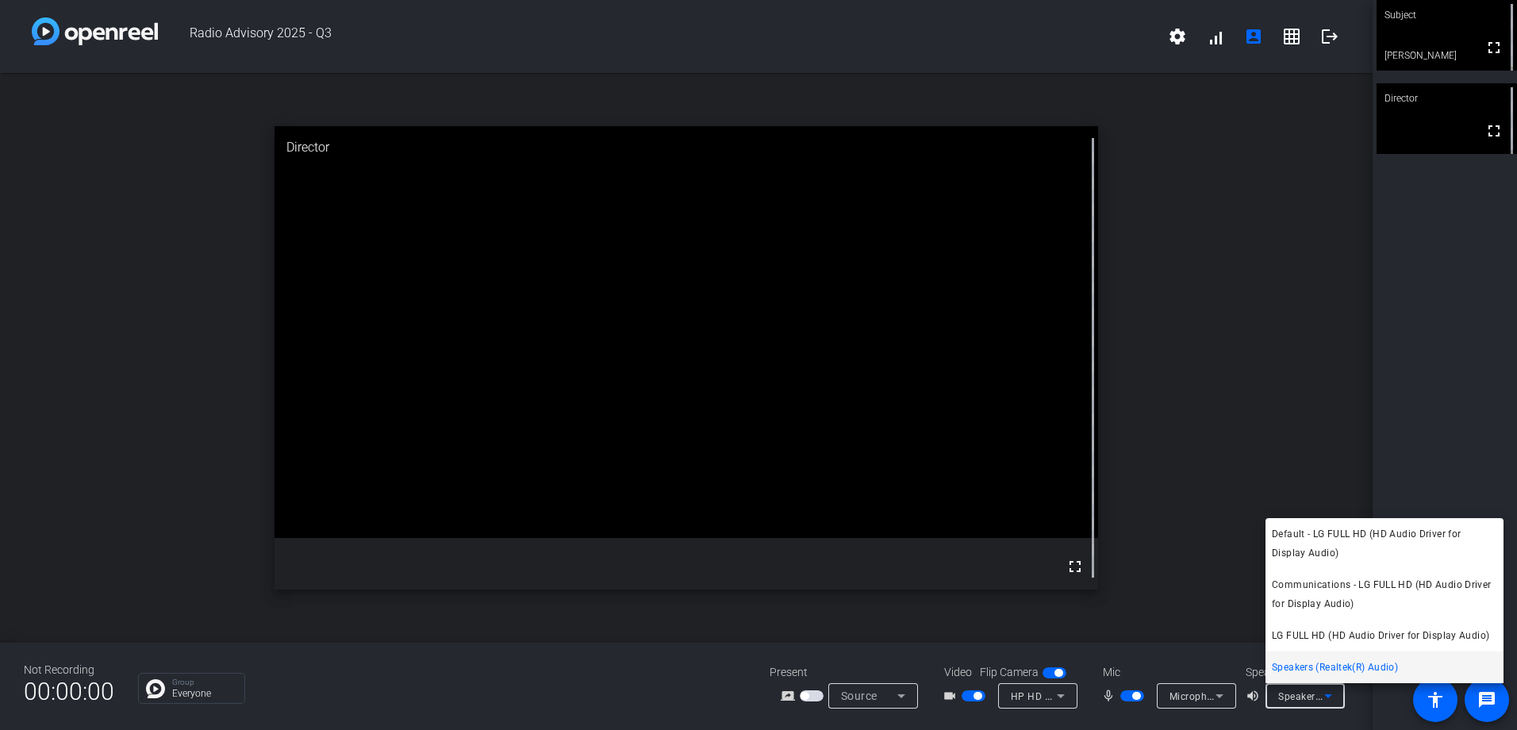
click at [1334, 694] on div at bounding box center [758, 365] width 1517 height 730
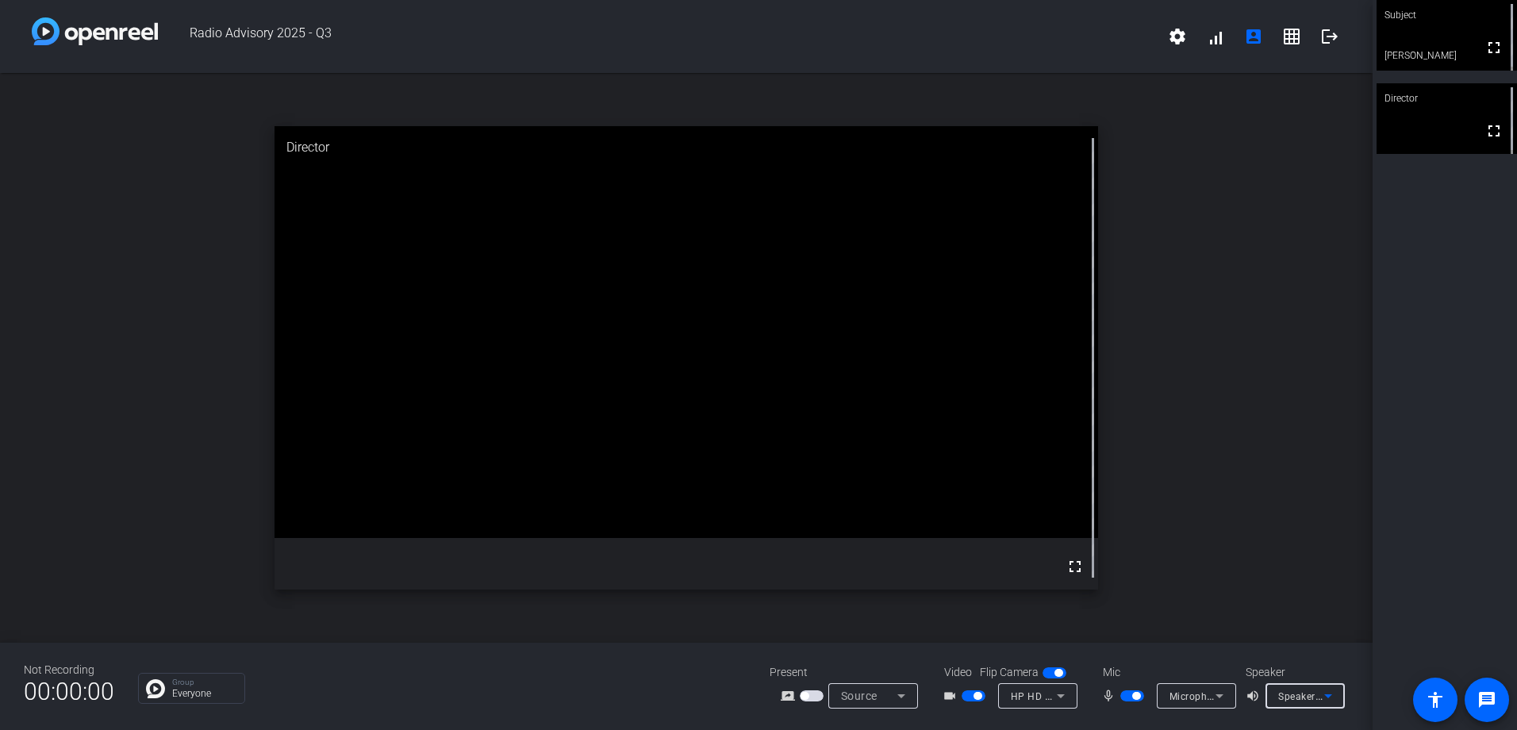
click at [1319, 697] on icon at bounding box center [1328, 695] width 19 height 19
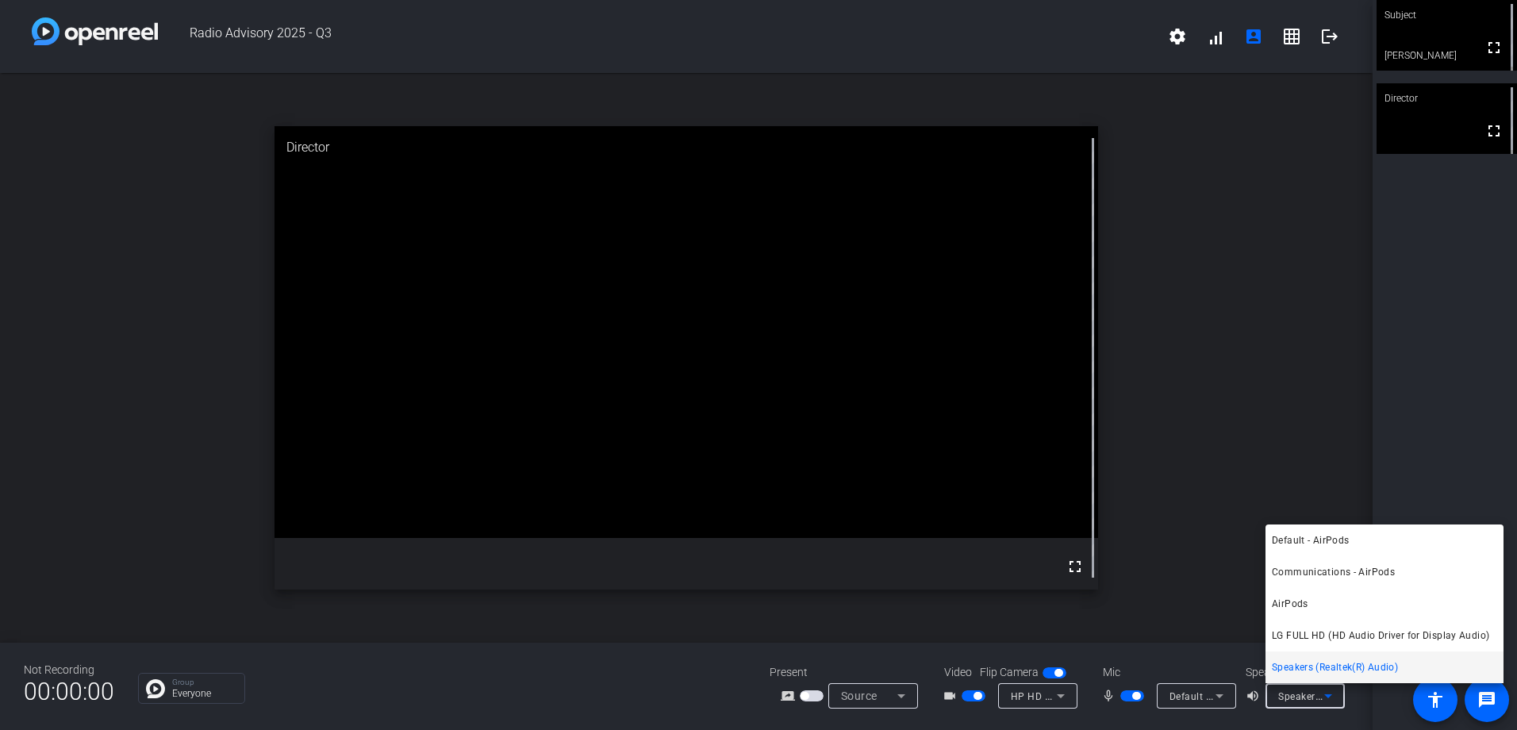
click at [1414, 394] on div at bounding box center [758, 365] width 1517 height 730
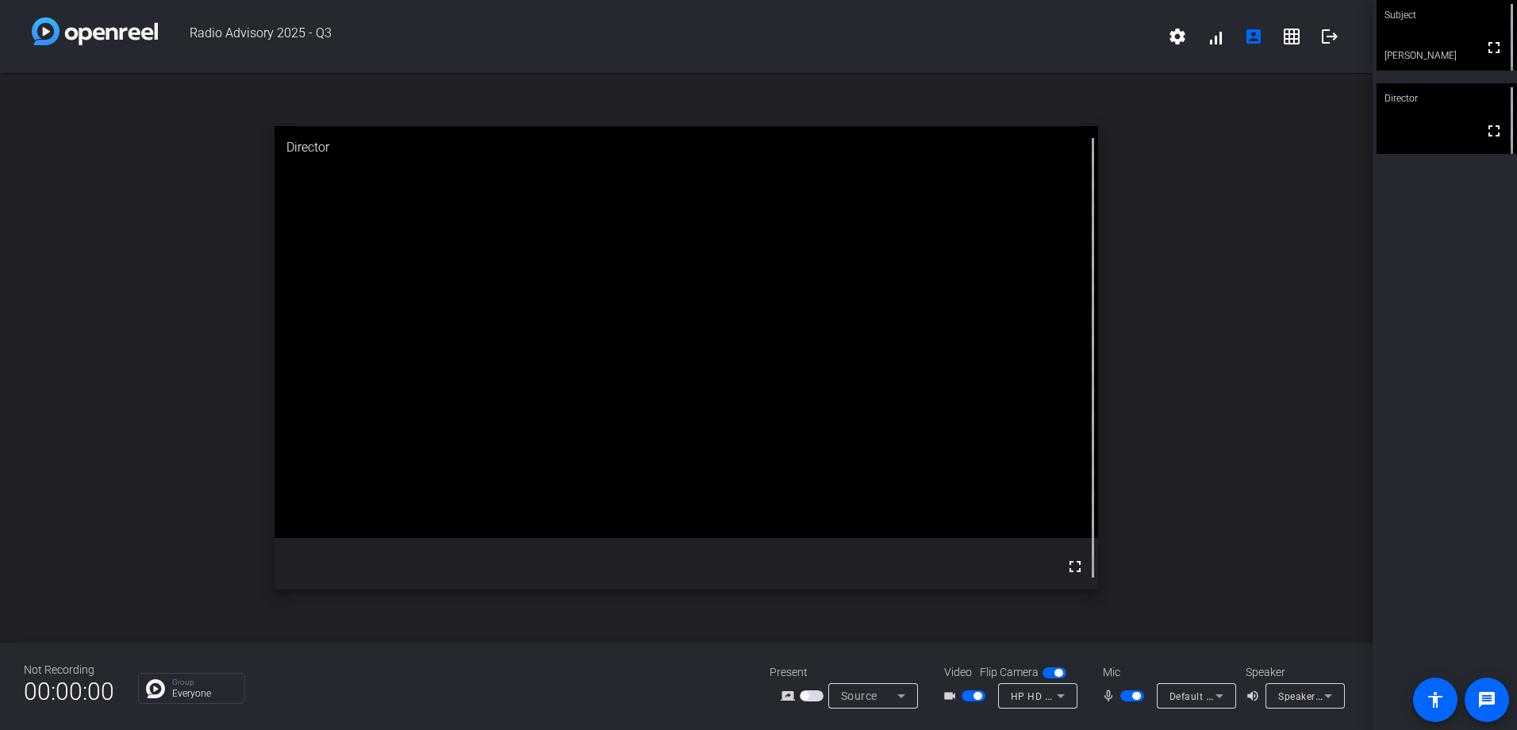
click at [1326, 687] on icon at bounding box center [1328, 695] width 19 height 19
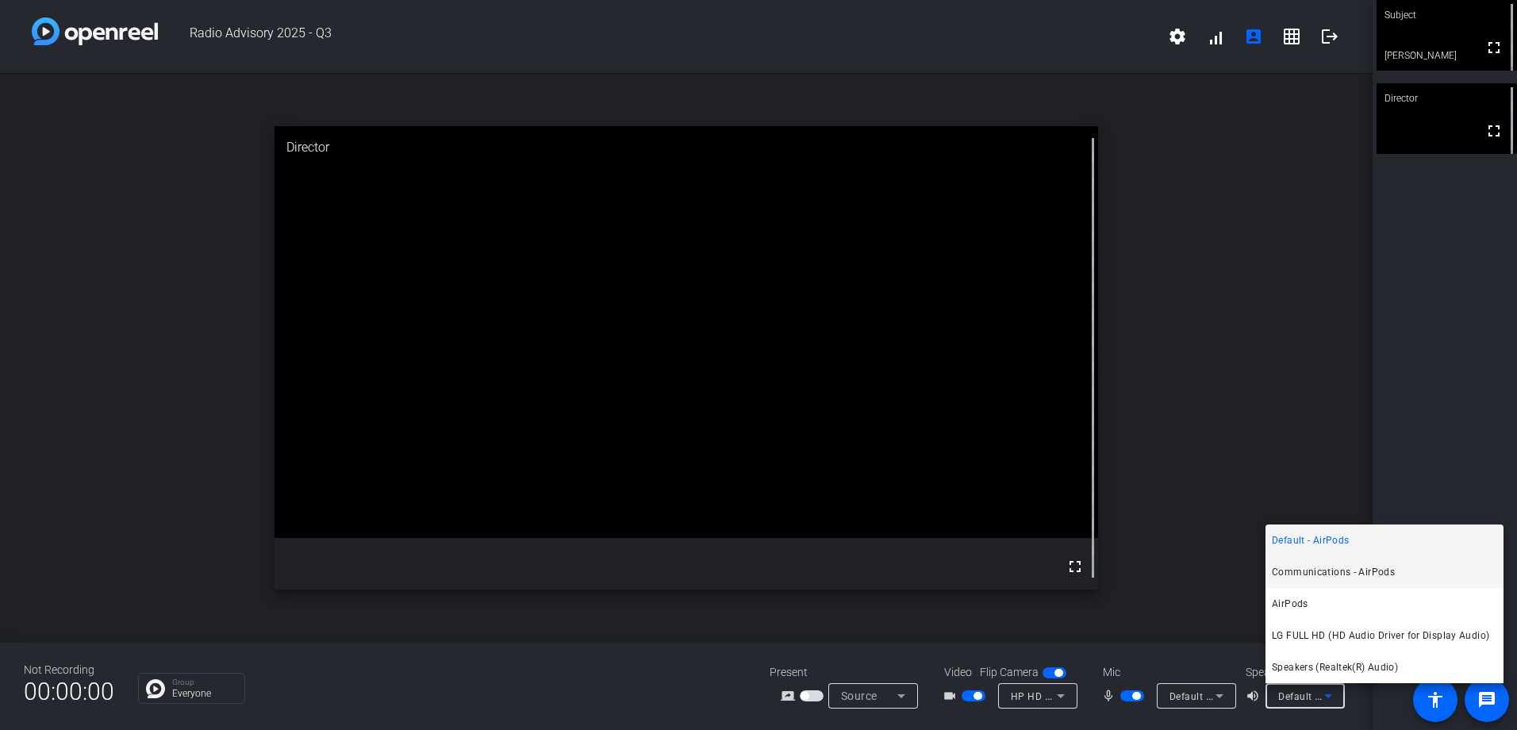
click at [1428, 570] on mat-option "Communications - AirPods" at bounding box center [1384, 572] width 238 height 32
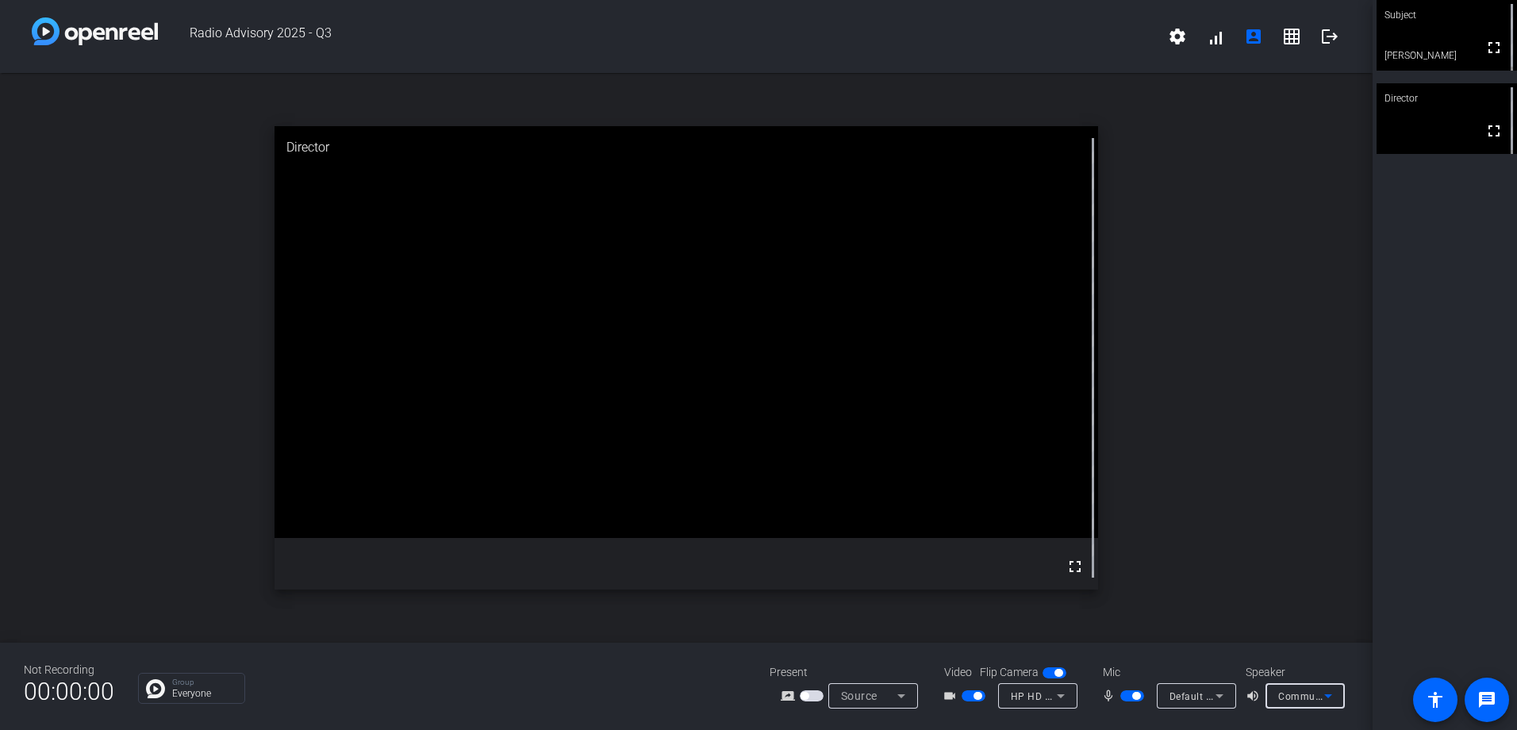
click at [1326, 687] on icon at bounding box center [1328, 695] width 19 height 19
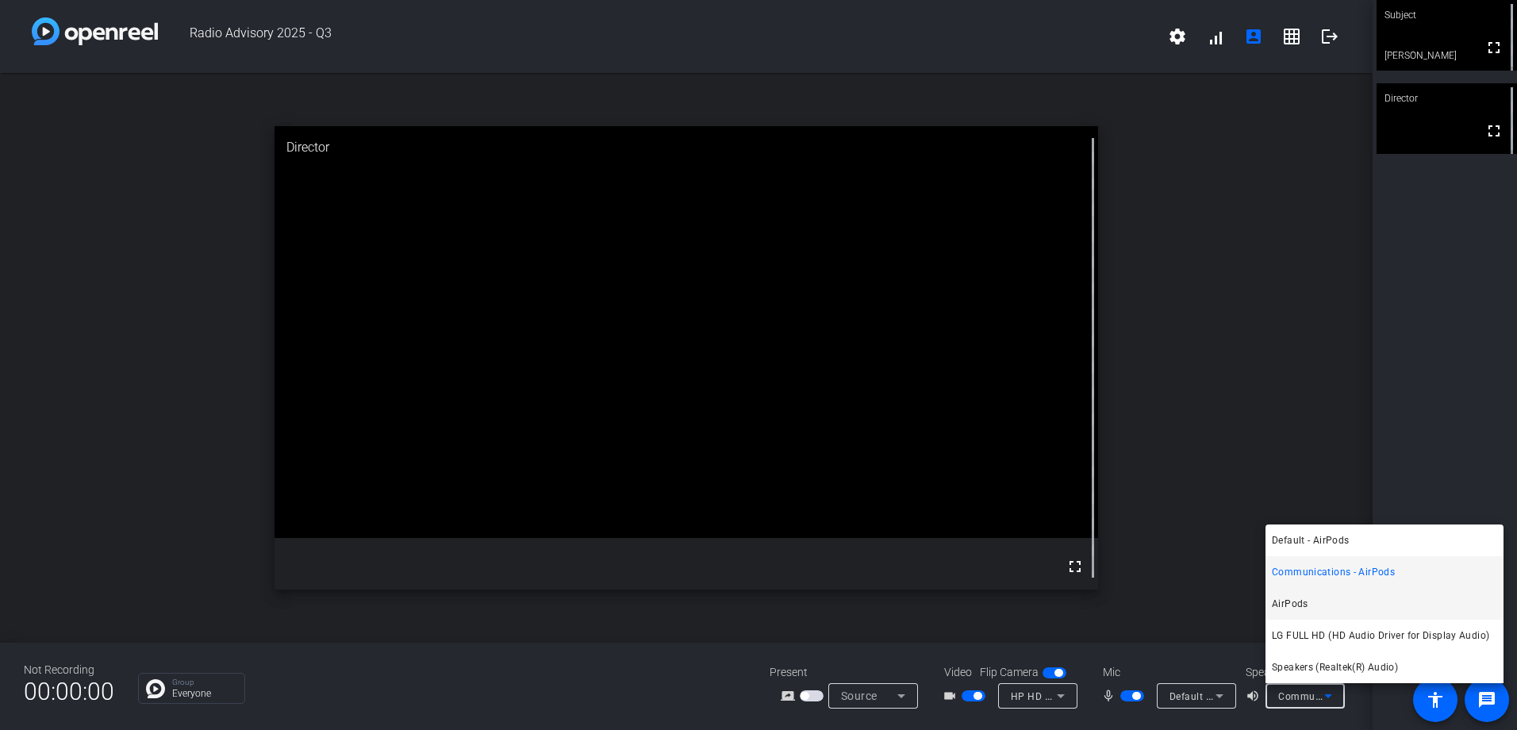
click at [1326, 608] on mat-option "AirPods" at bounding box center [1384, 604] width 238 height 32
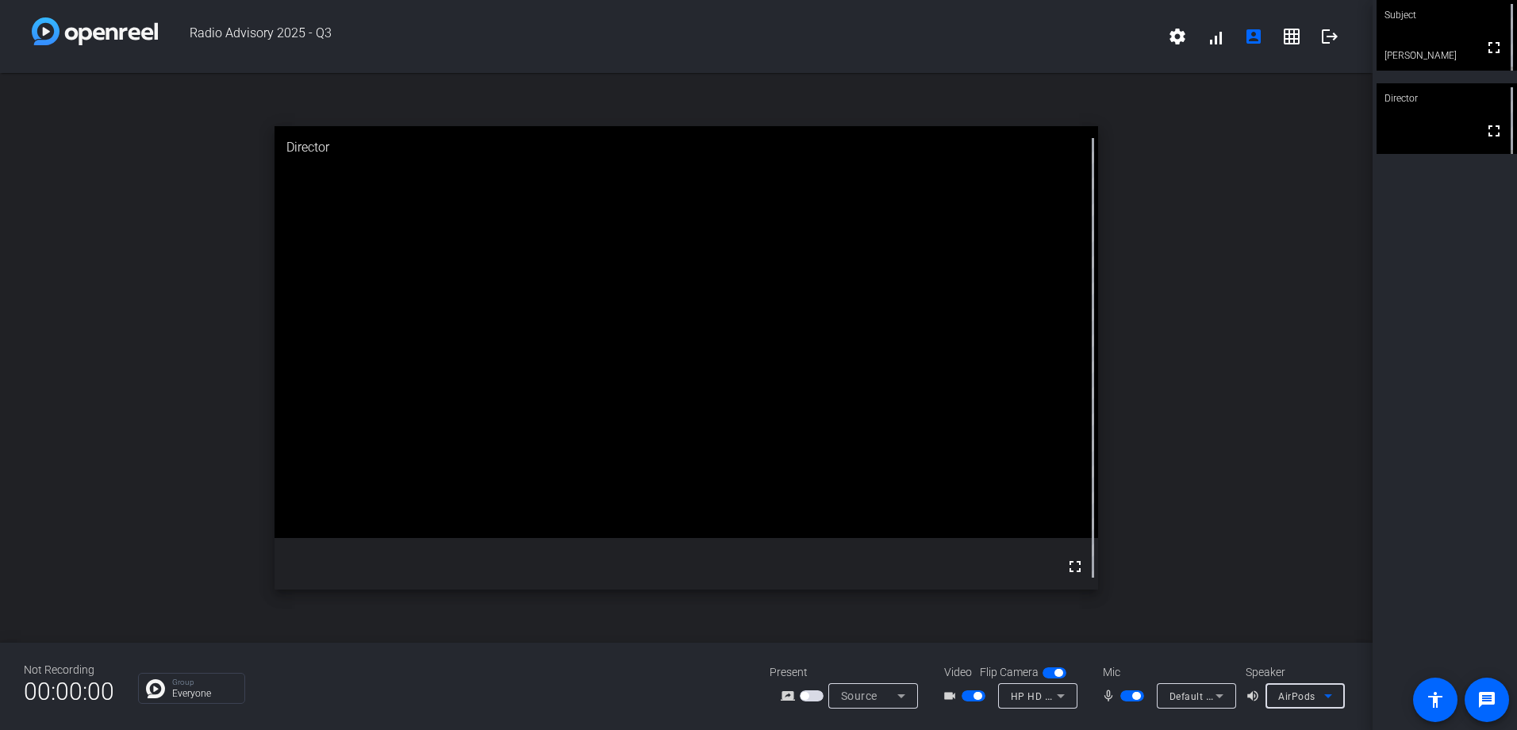
click at [1334, 696] on icon at bounding box center [1328, 695] width 19 height 19
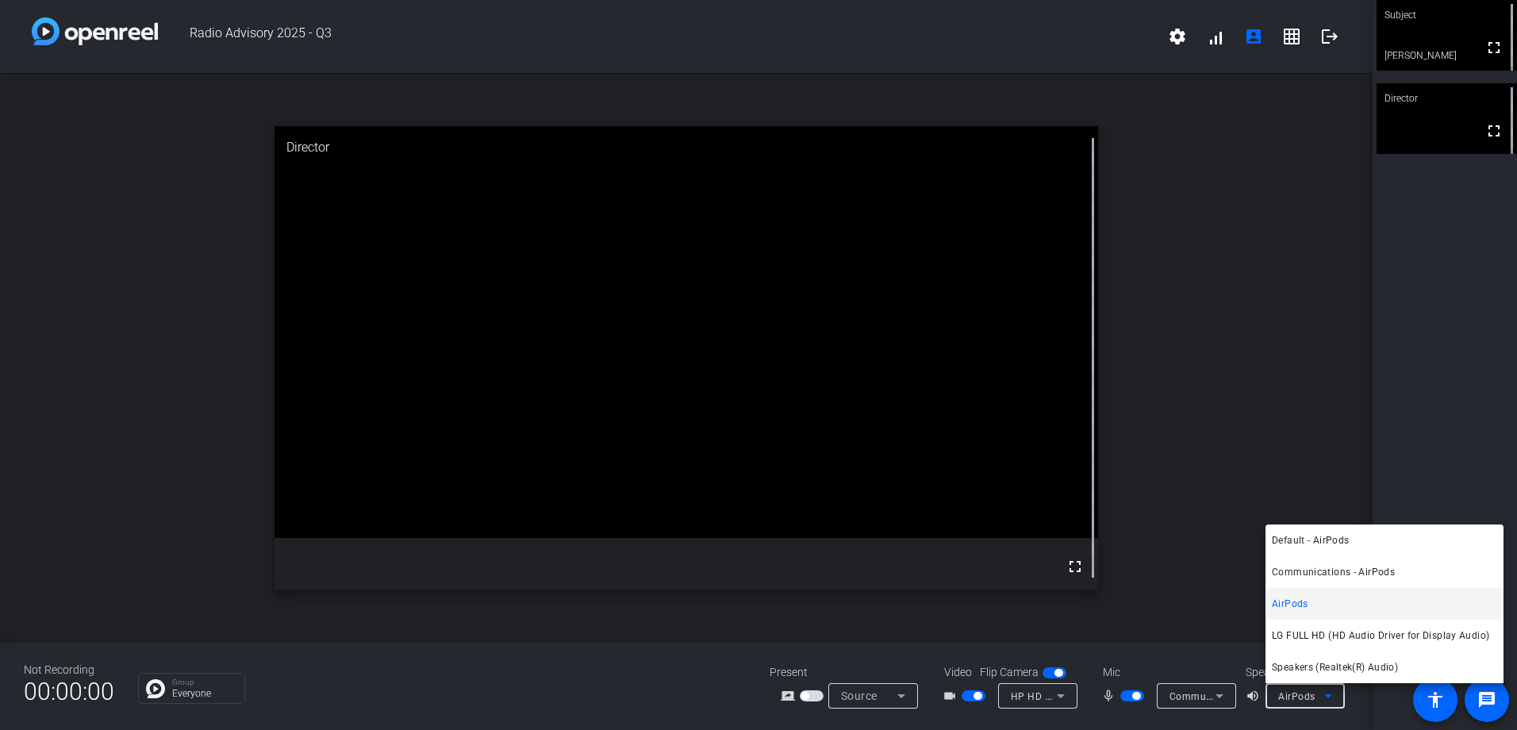
click at [1220, 689] on div at bounding box center [758, 365] width 1517 height 730
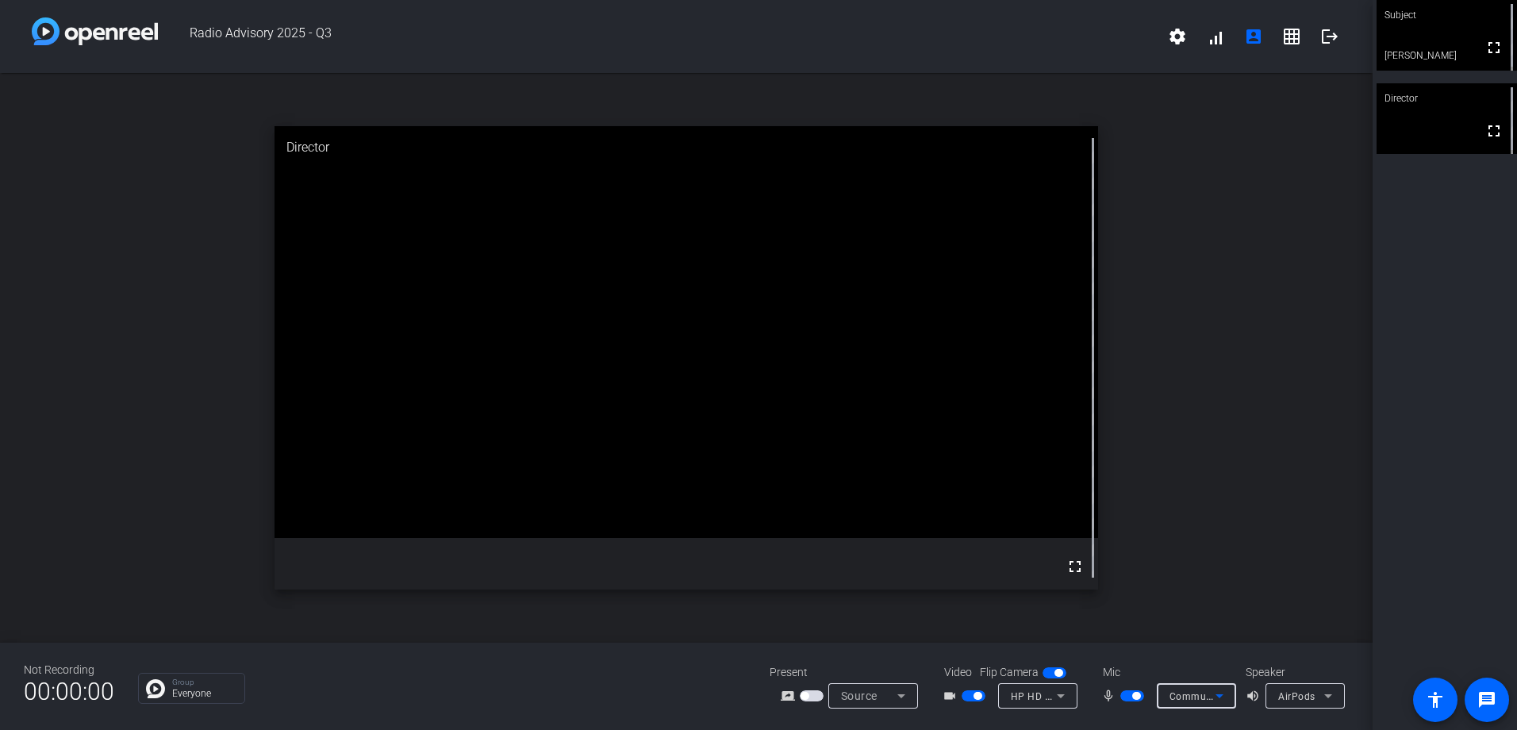
click at [1215, 694] on icon at bounding box center [1219, 695] width 19 height 19
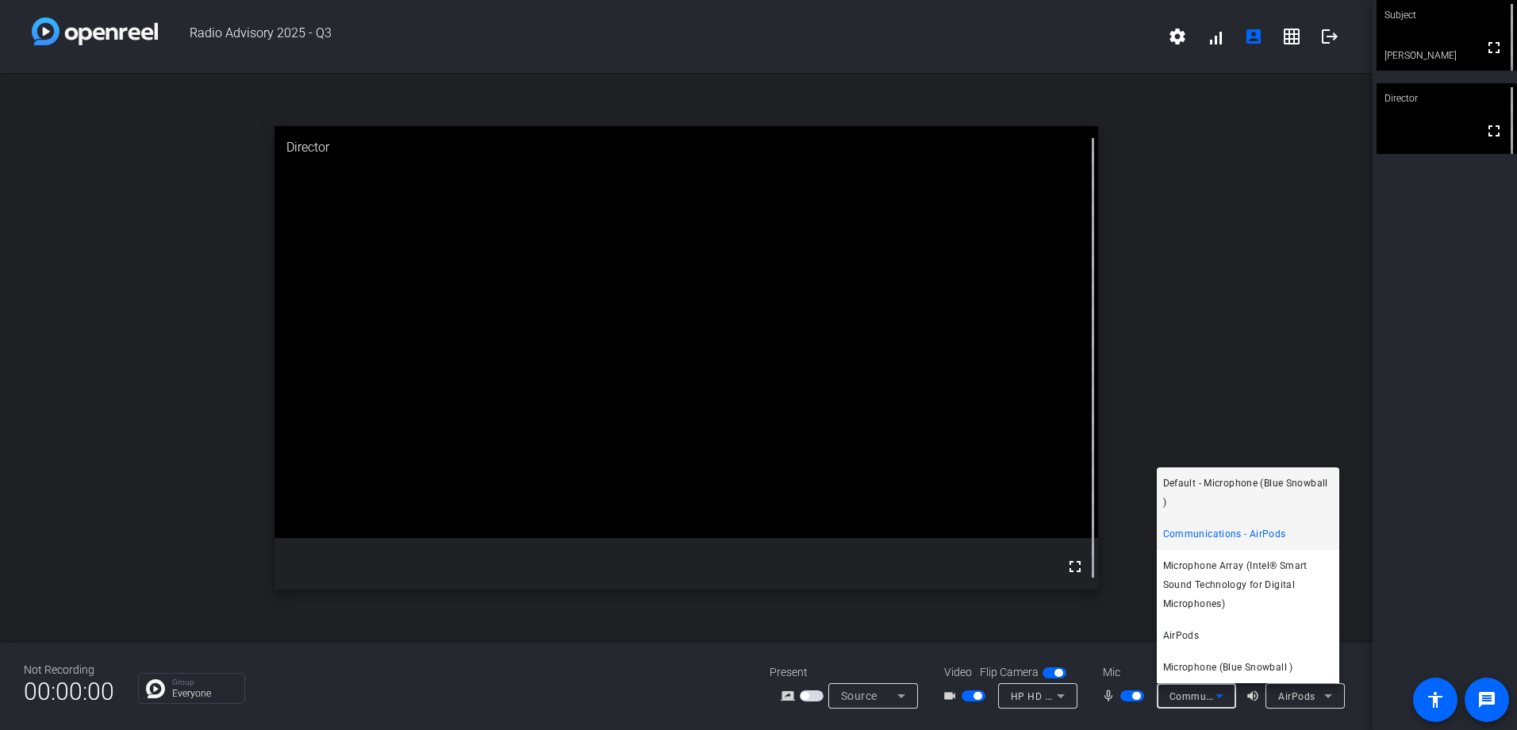
click at [1265, 489] on span "Default - Microphone (Blue Snowball )" at bounding box center [1248, 493] width 170 height 38
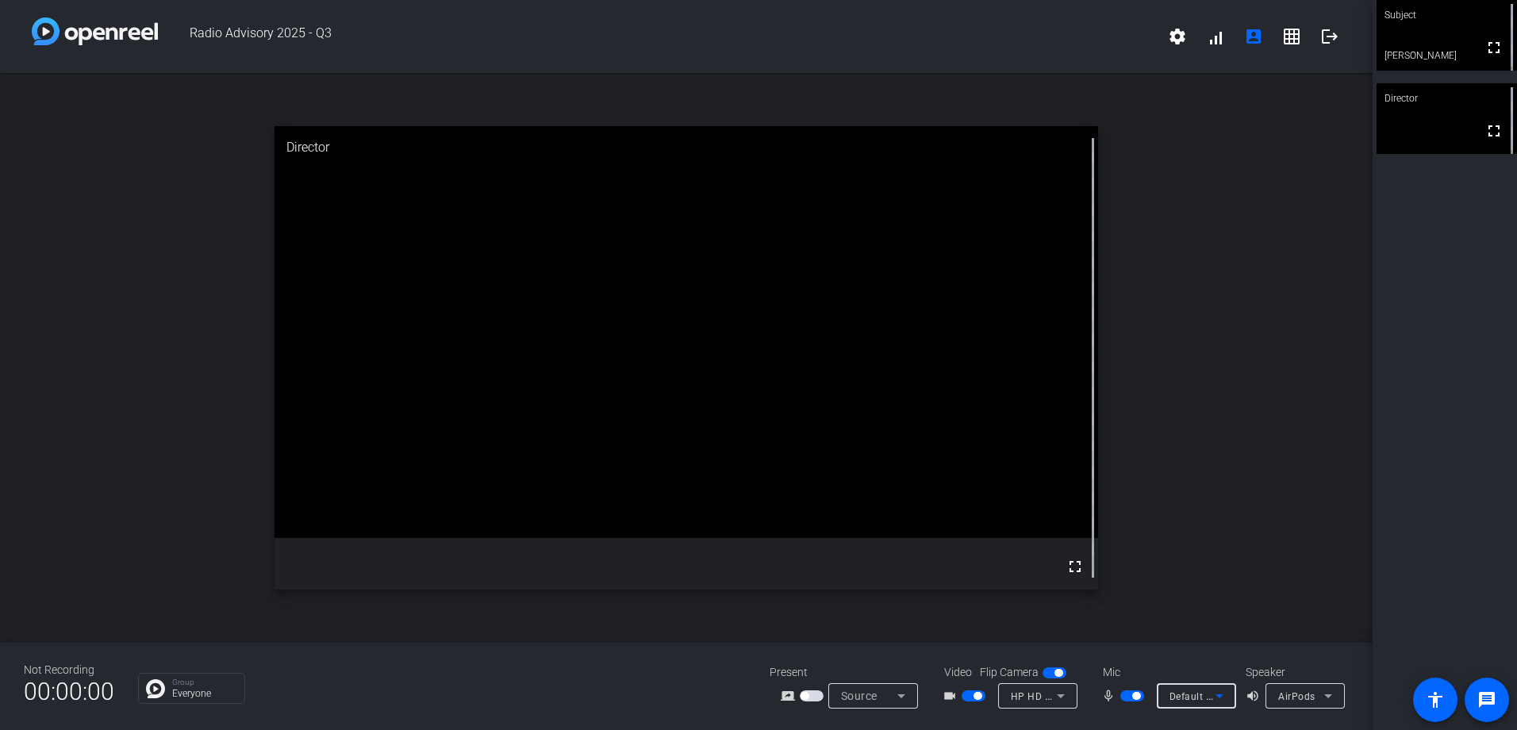
click at [1219, 698] on icon at bounding box center [1219, 696] width 8 height 4
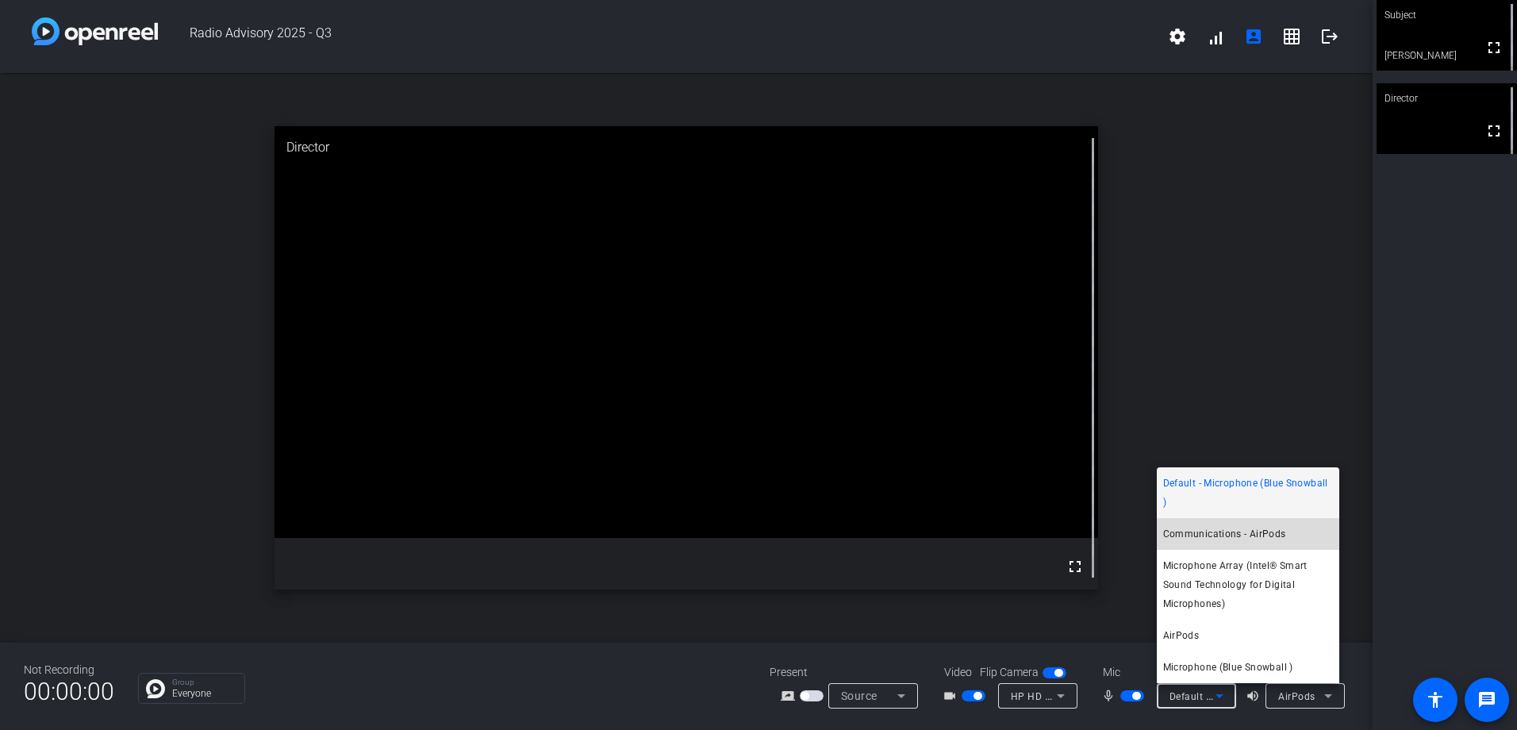
click at [1231, 537] on span "Communications - AirPods" at bounding box center [1224, 533] width 123 height 19
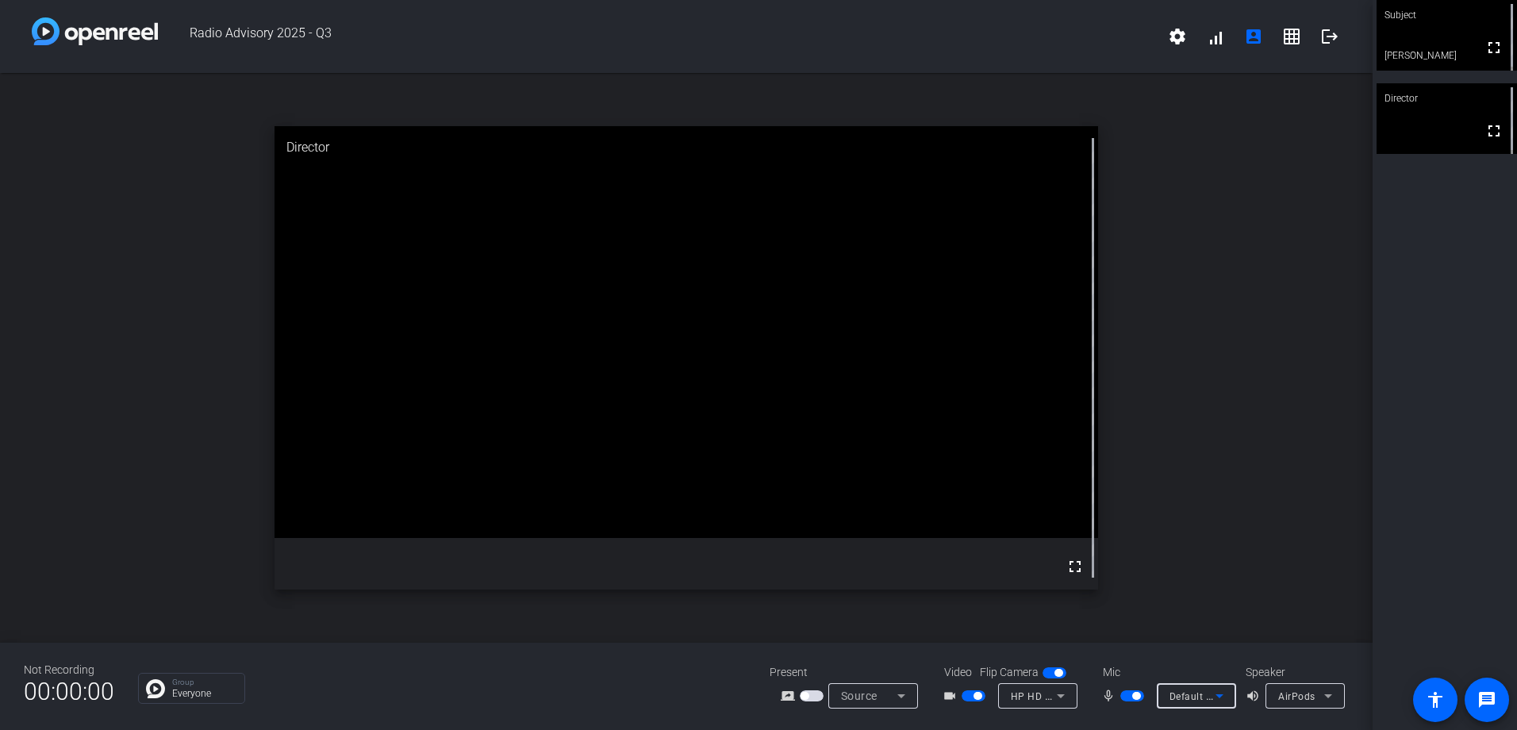
click at [1207, 689] on span "Default - Microphone Array (Intel® Smart Sound Technology for Digital Microphon…" at bounding box center [1365, 695] width 393 height 13
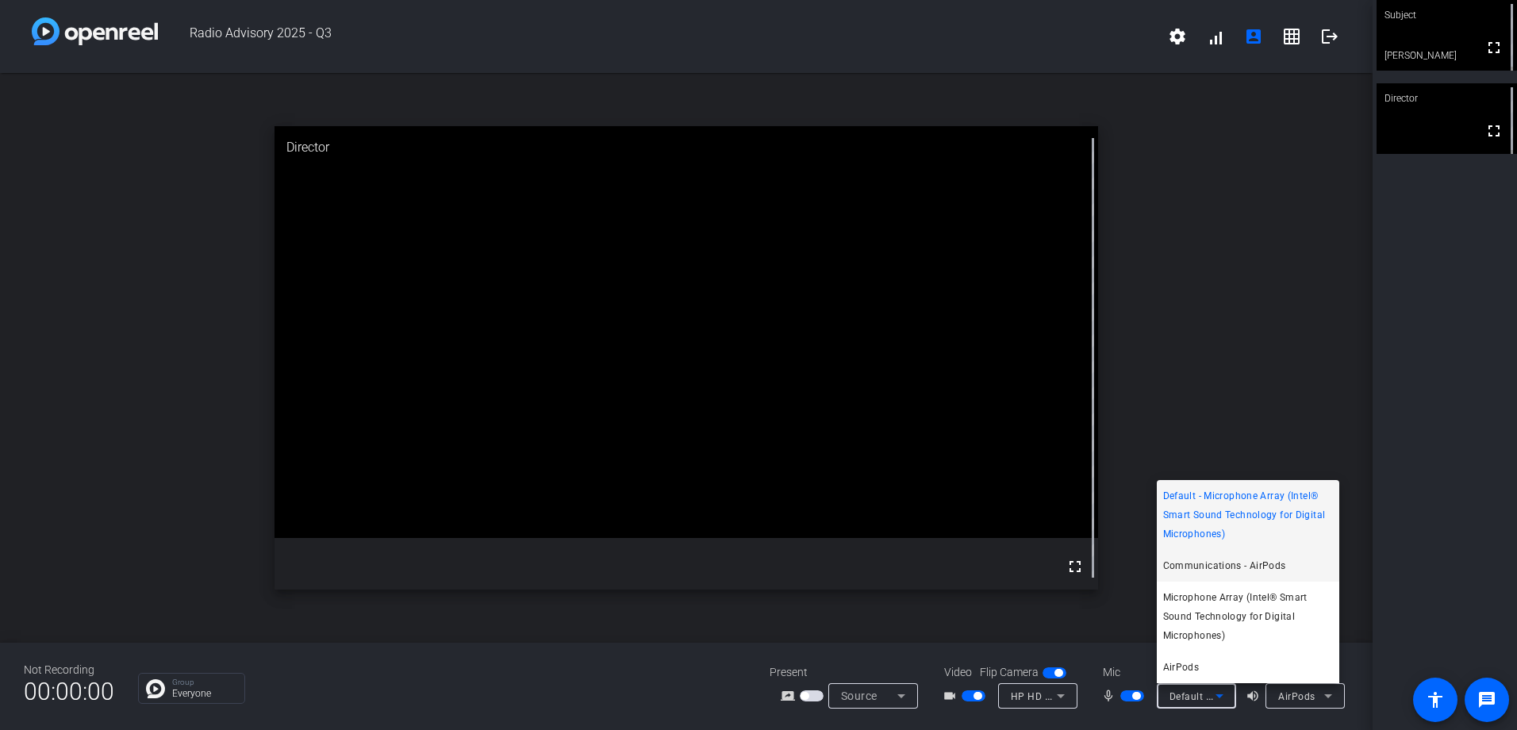
click at [1281, 558] on span "Communications - AirPods" at bounding box center [1224, 565] width 123 height 19
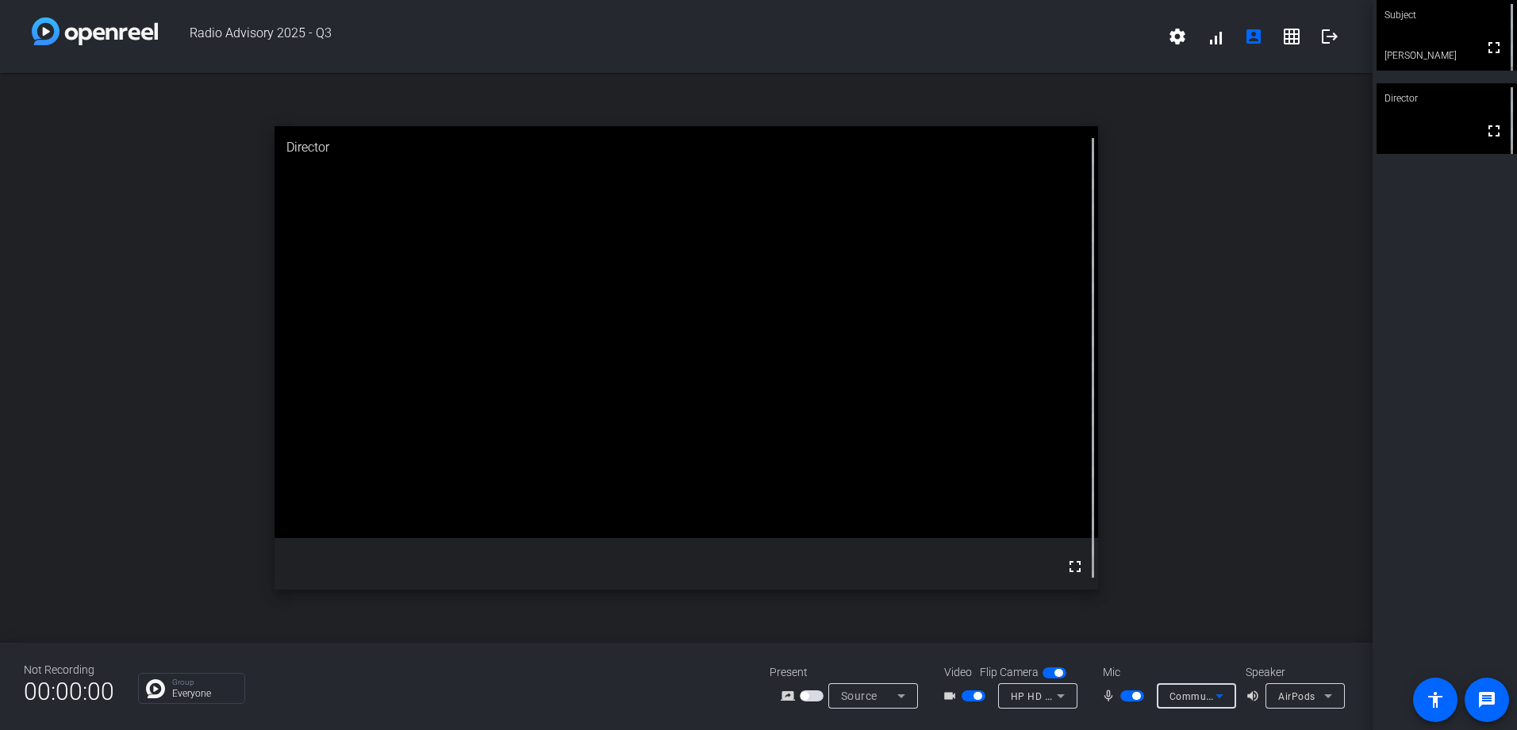
click at [1219, 694] on icon at bounding box center [1219, 695] width 19 height 19
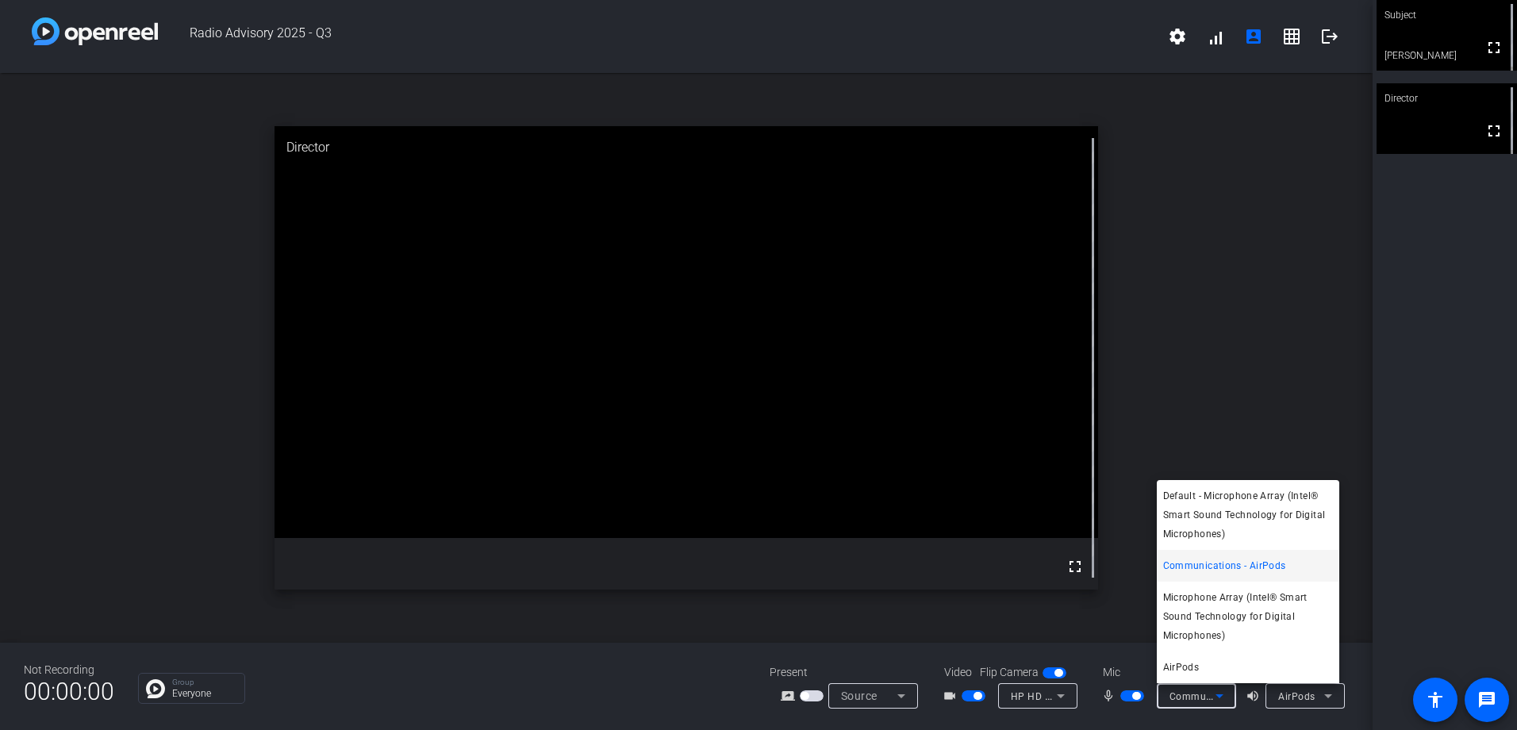
click at [1376, 501] on div at bounding box center [758, 365] width 1517 height 730
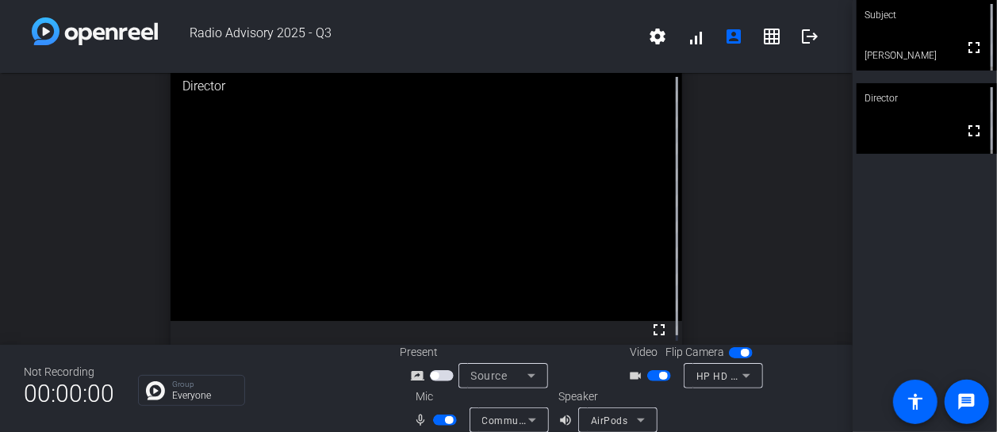
click at [532, 421] on icon at bounding box center [532, 421] width 8 height 4
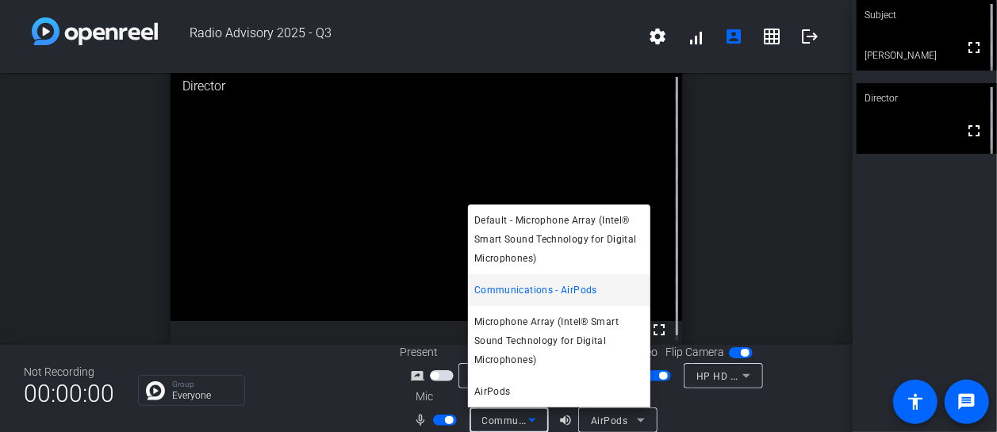
click at [644, 418] on div at bounding box center [498, 216] width 997 height 432
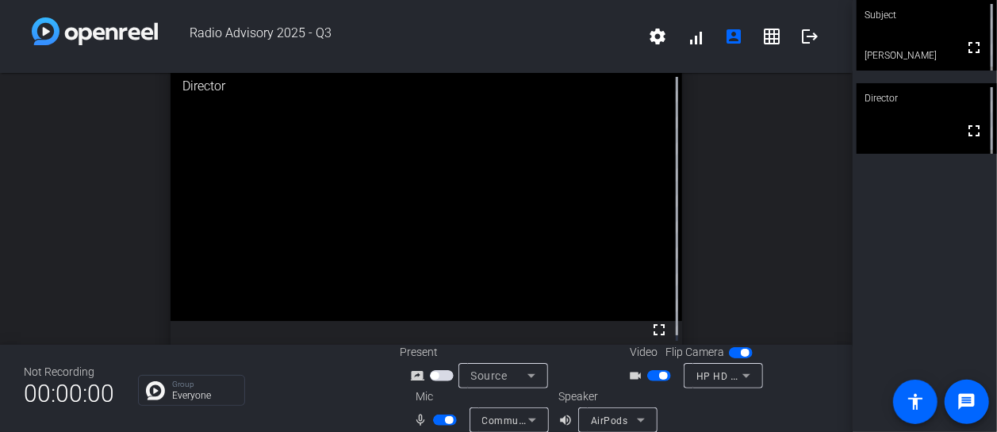
click at [643, 419] on icon at bounding box center [640, 420] width 19 height 19
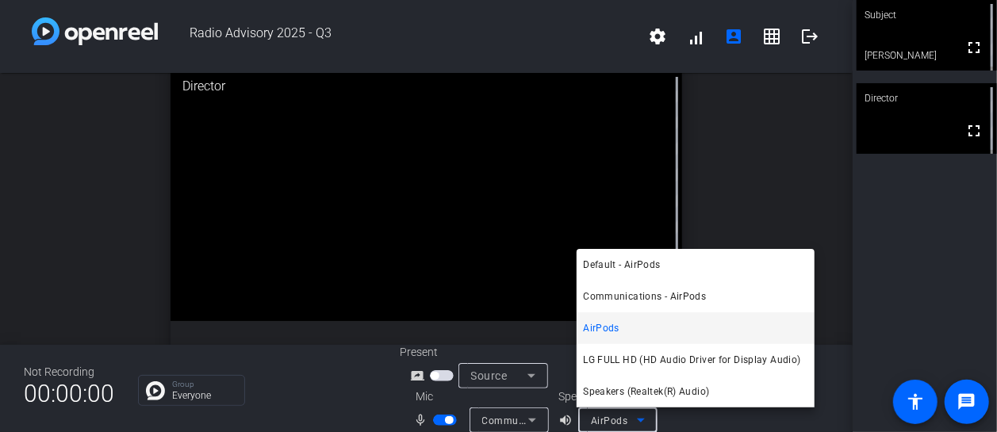
click at [762, 144] on div at bounding box center [498, 216] width 997 height 432
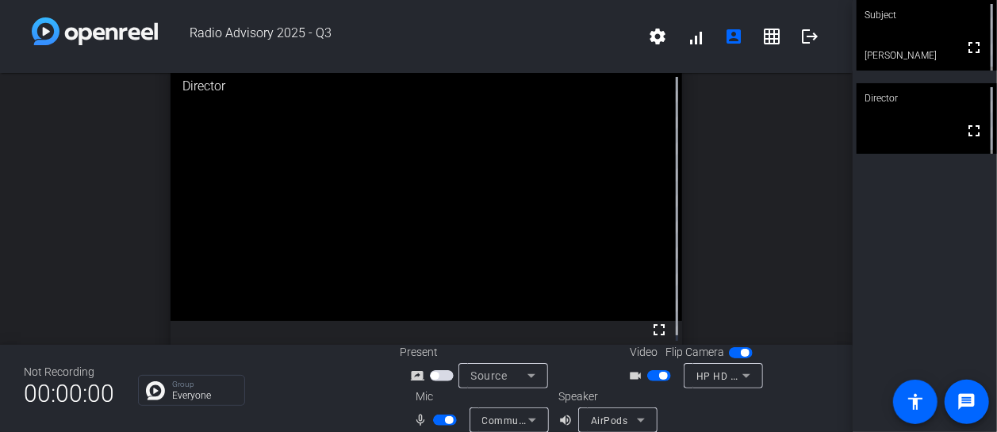
click at [527, 416] on icon at bounding box center [532, 420] width 19 height 19
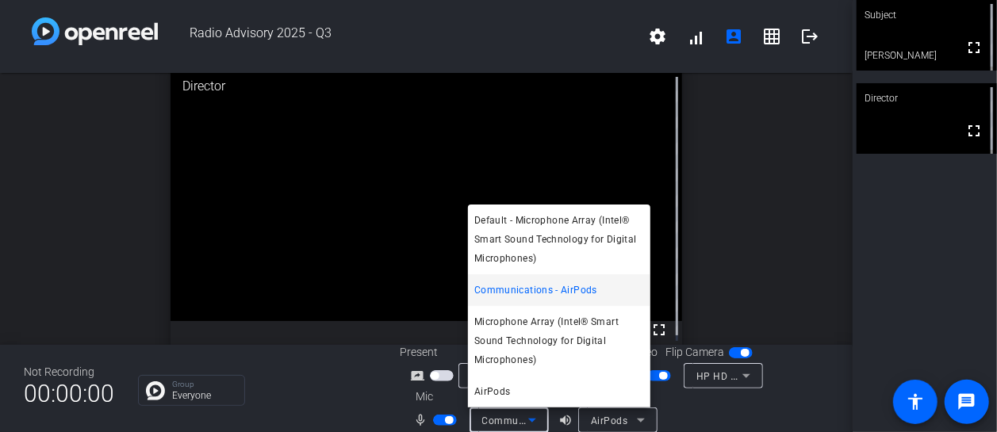
click at [563, 44] on div at bounding box center [498, 216] width 997 height 432
